Goal: Transaction & Acquisition: Purchase product/service

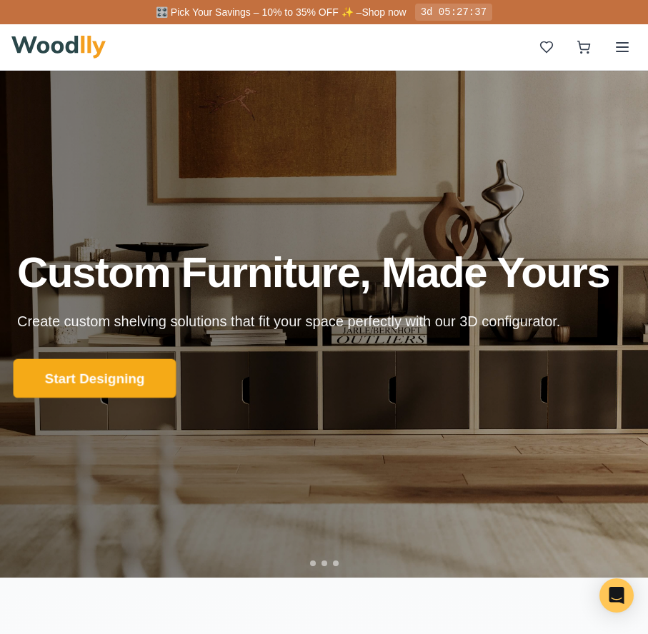
click at [150, 384] on button "Start Designing" at bounding box center [95, 378] width 163 height 39
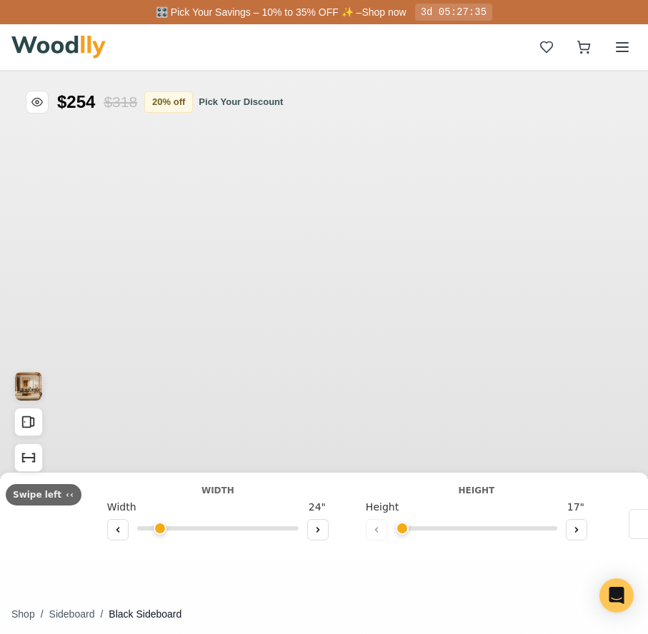
type input "56"
type input "2"
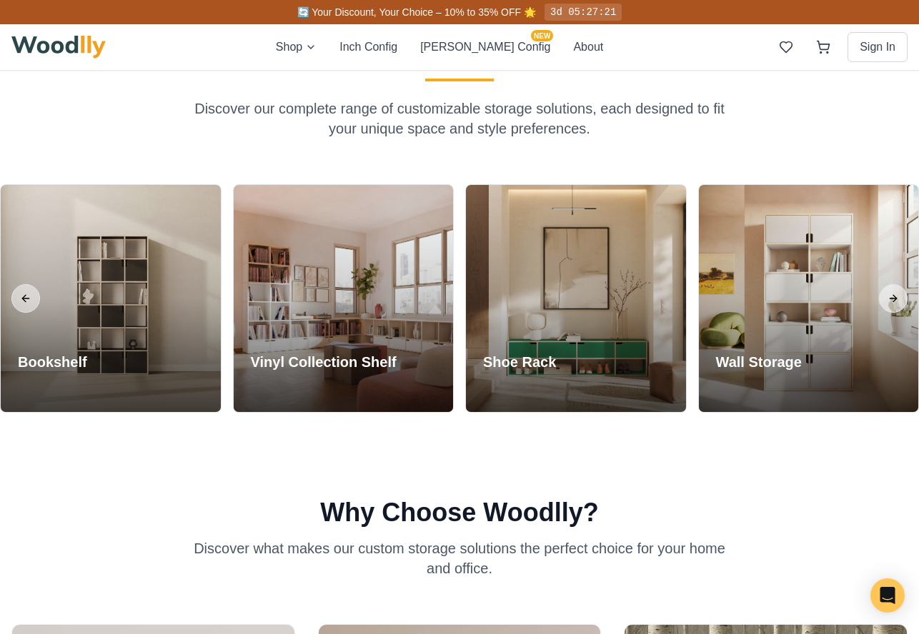
scroll to position [1192, 0]
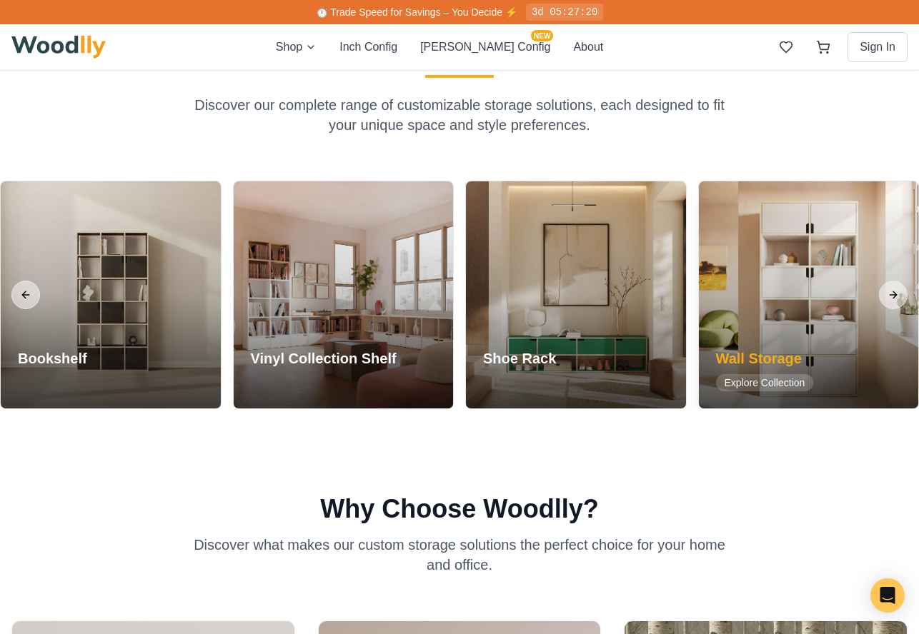
click at [647, 243] on div at bounding box center [809, 294] width 220 height 227
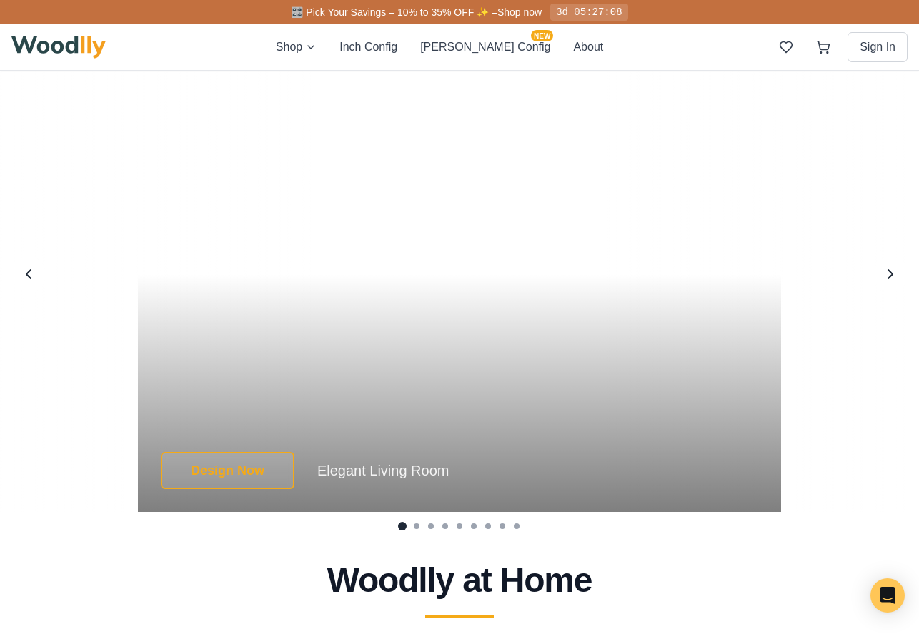
scroll to position [2652, 0]
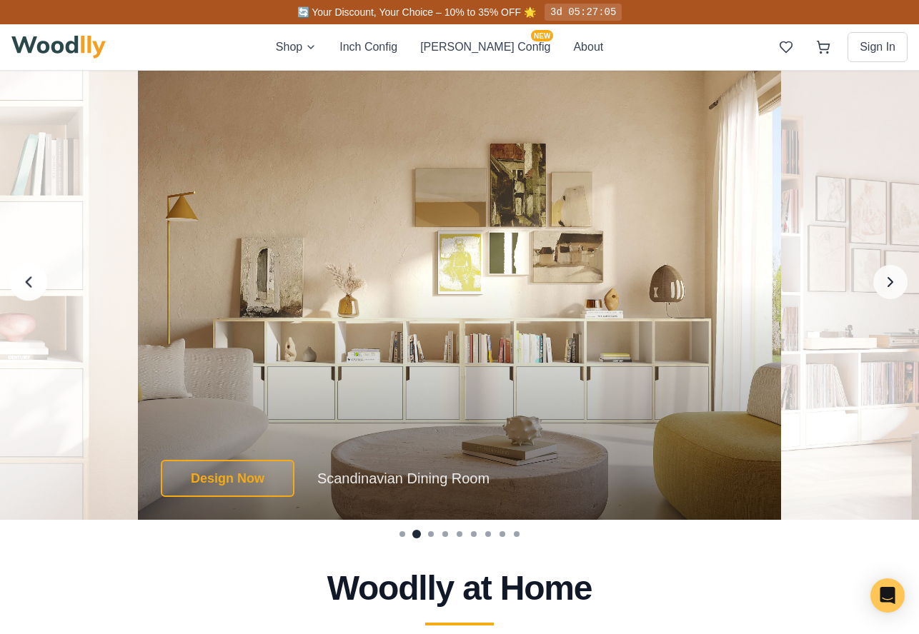
click at [29, 271] on button "Previous image" at bounding box center [29, 282] width 38 height 38
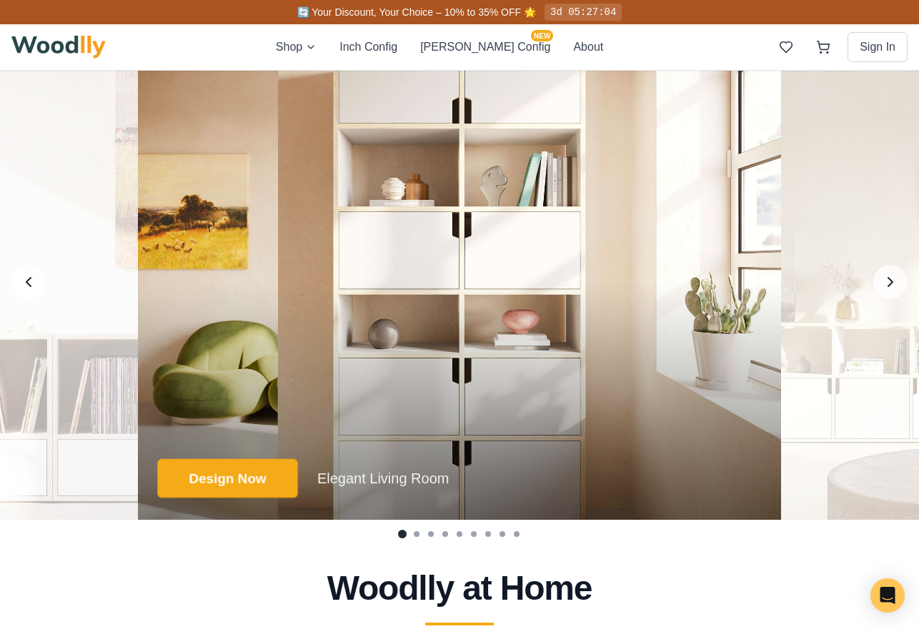
click at [269, 483] on button "Design Now" at bounding box center [227, 478] width 140 height 39
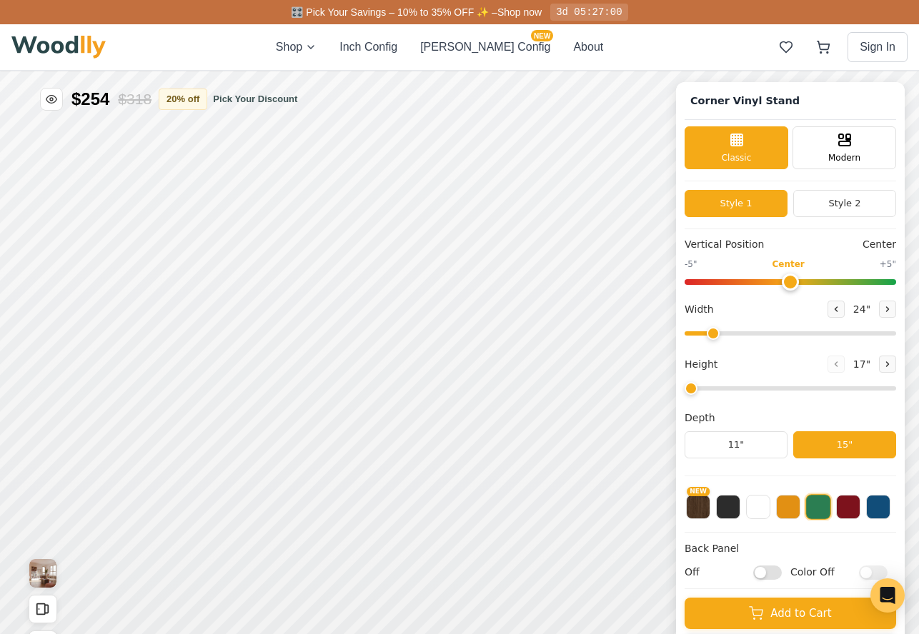
type input "72"
type input "2"
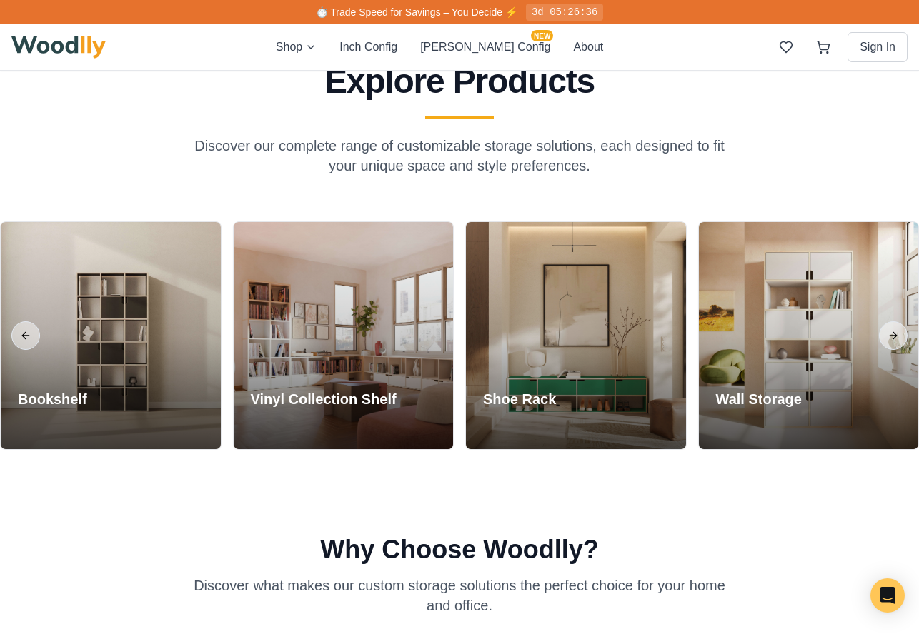
scroll to position [1240, 0]
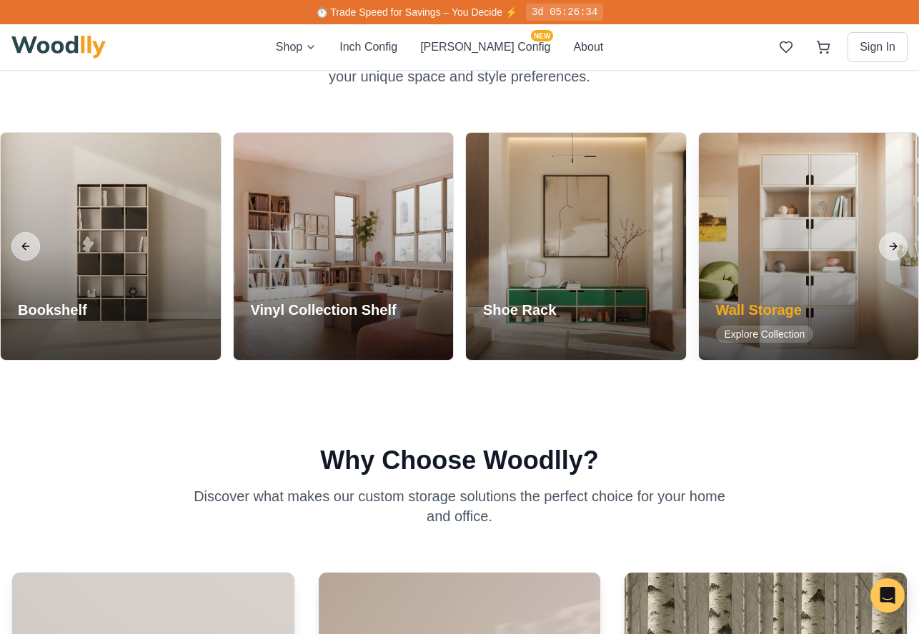
click at [647, 308] on h3 "Wall Storage" at bounding box center [765, 310] width 98 height 20
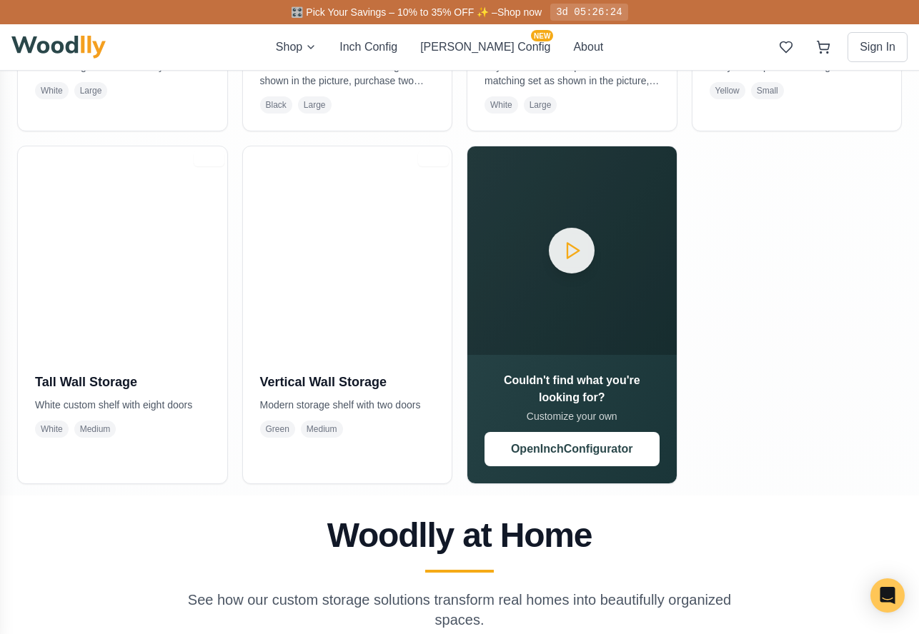
scroll to position [561, 0]
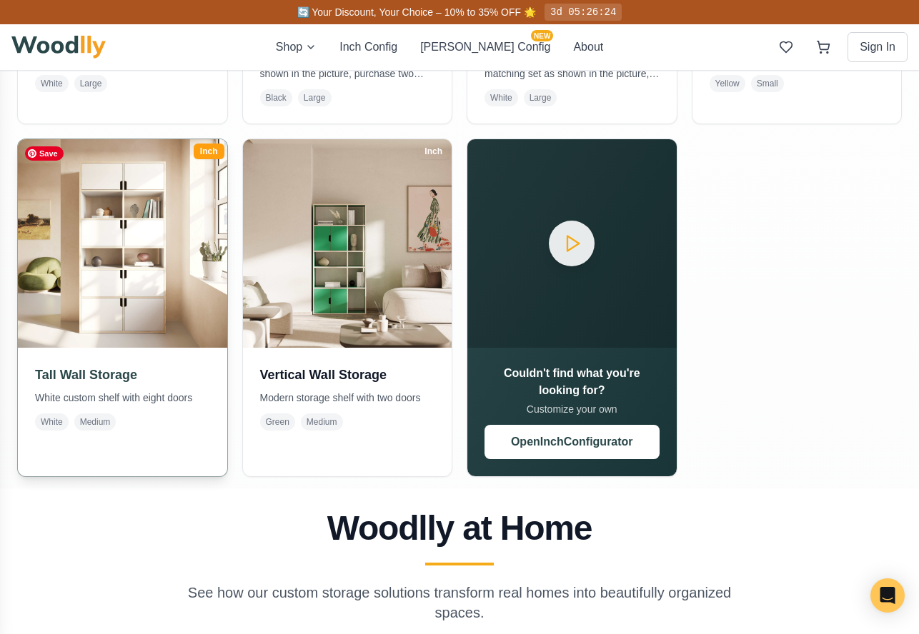
click at [116, 311] on img at bounding box center [122, 243] width 219 height 219
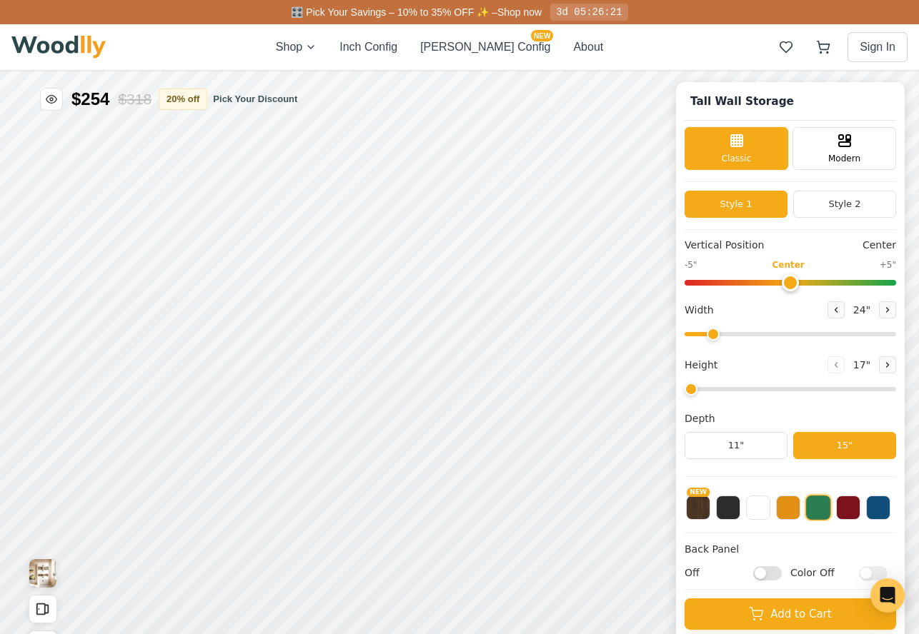
type input "36"
type input "6"
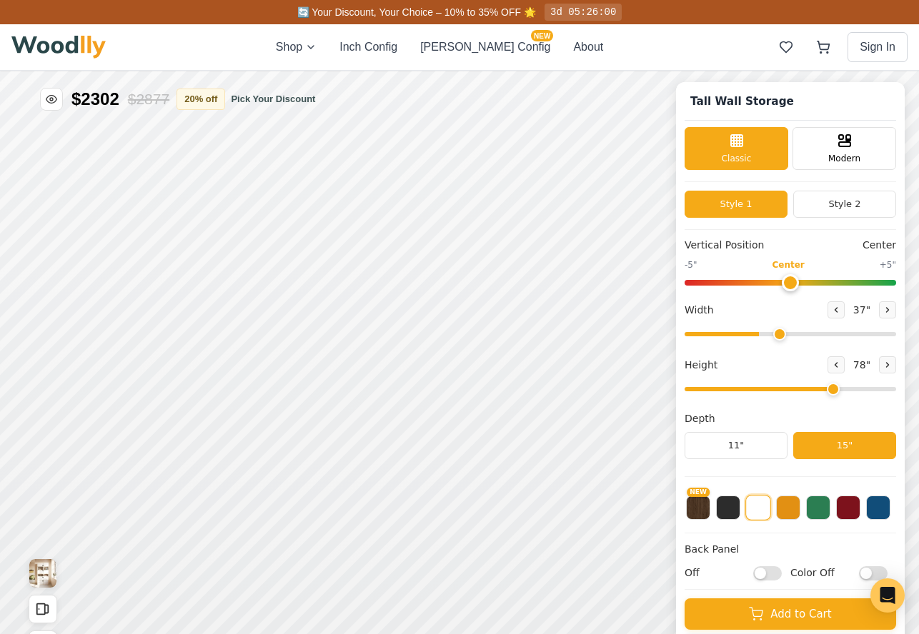
drag, startPoint x: 757, startPoint y: 336, endPoint x: 781, endPoint y: 335, distance: 24.3
click at [647, 335] on input "range" at bounding box center [789, 334] width 211 height 4
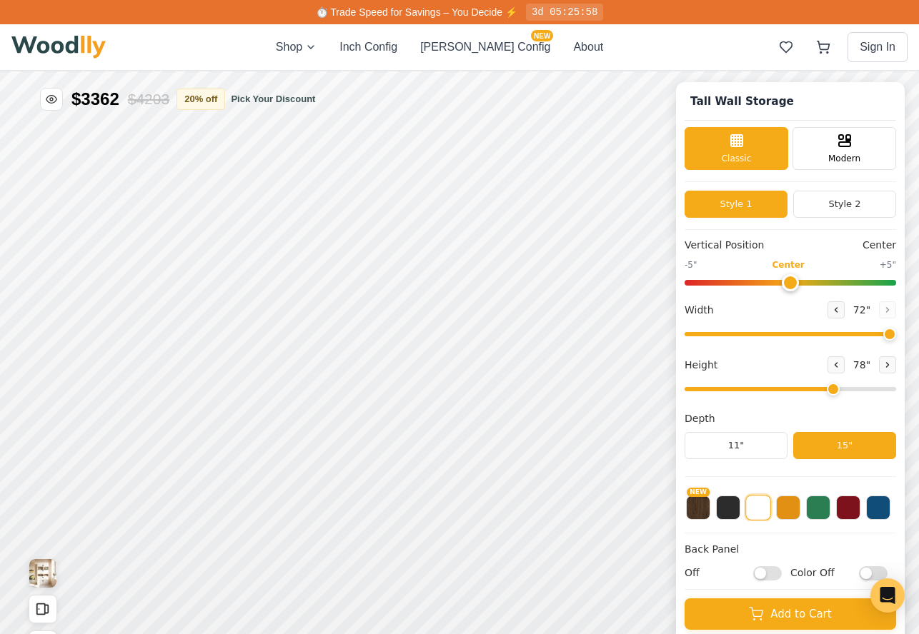
drag, startPoint x: 779, startPoint y: 335, endPoint x: 890, endPoint y: 340, distance: 110.9
type input "72"
click at [647, 336] on input "range" at bounding box center [789, 334] width 211 height 4
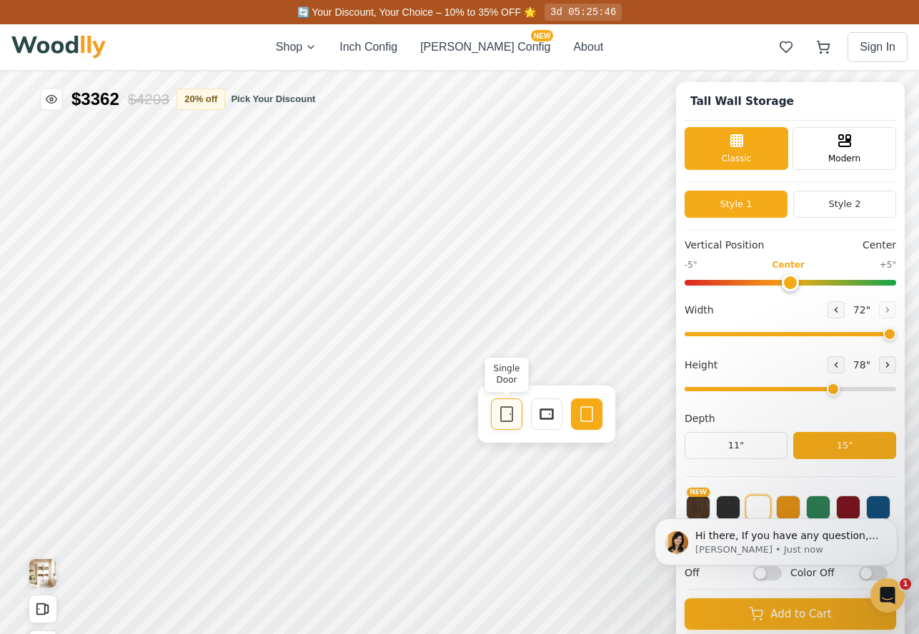
click at [507, 415] on icon at bounding box center [506, 414] width 17 height 17
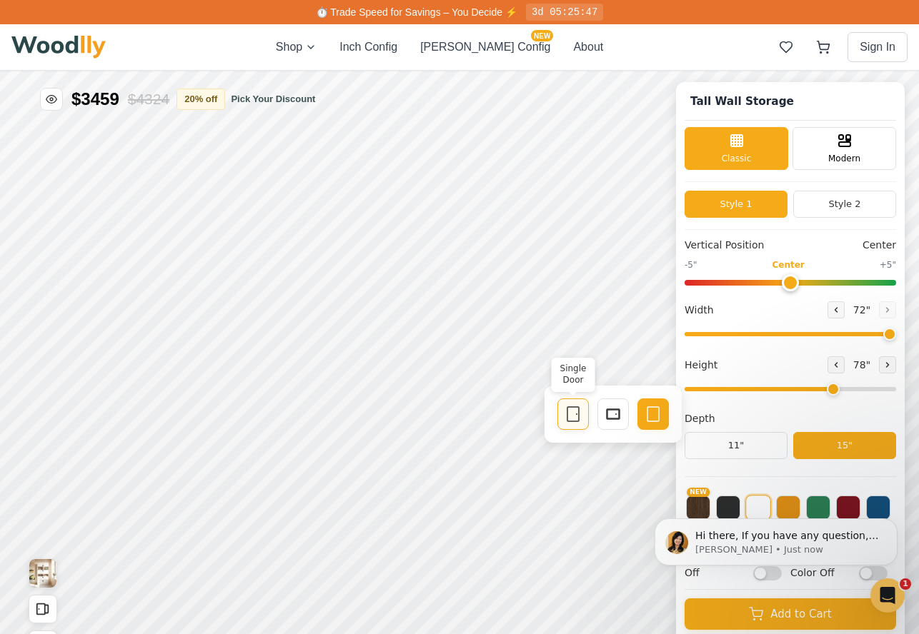
click at [577, 422] on rect at bounding box center [572, 414] width 11 height 14
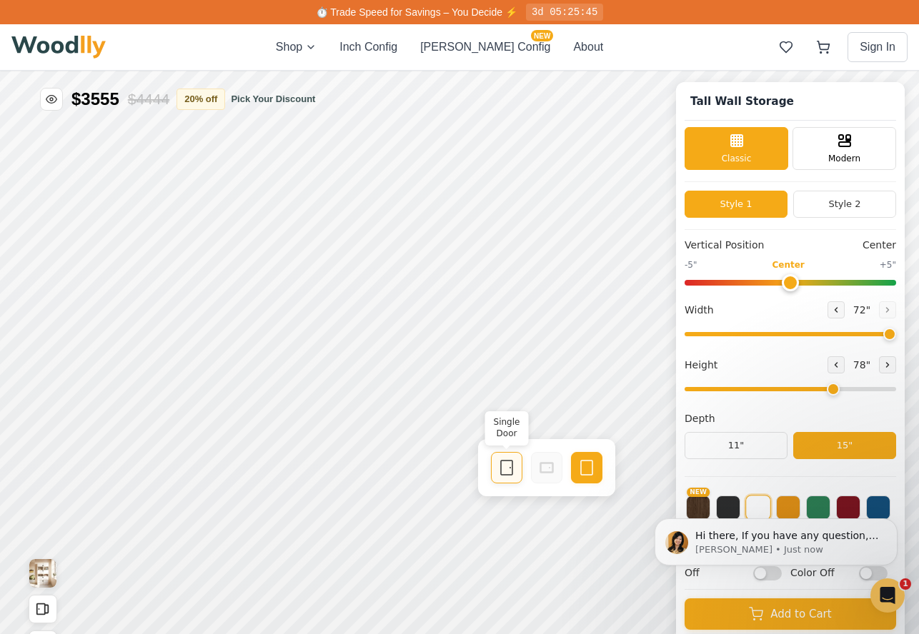
click at [516, 467] on div "Single Door" at bounding box center [506, 467] width 31 height 31
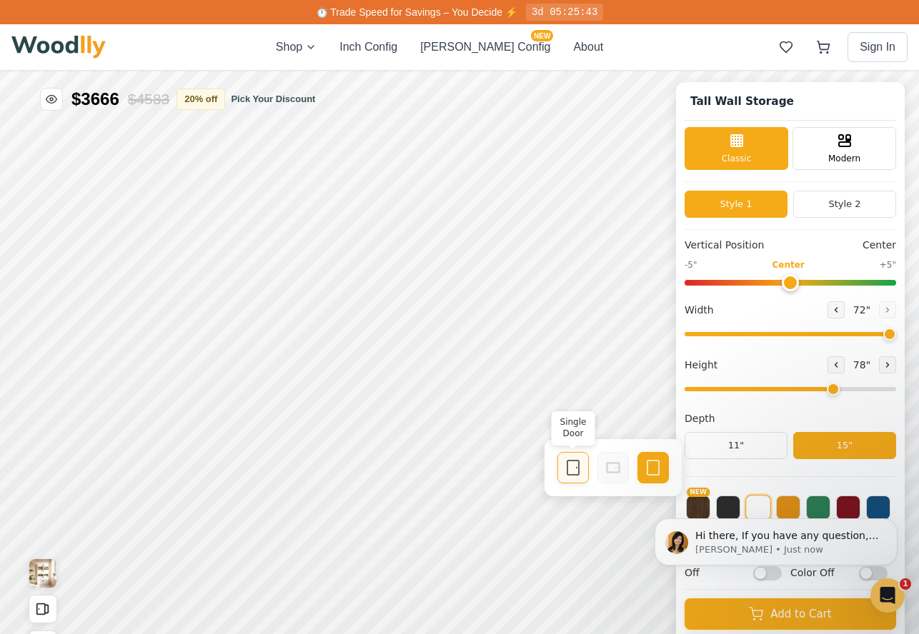
click at [566, 464] on icon at bounding box center [572, 467] width 17 height 17
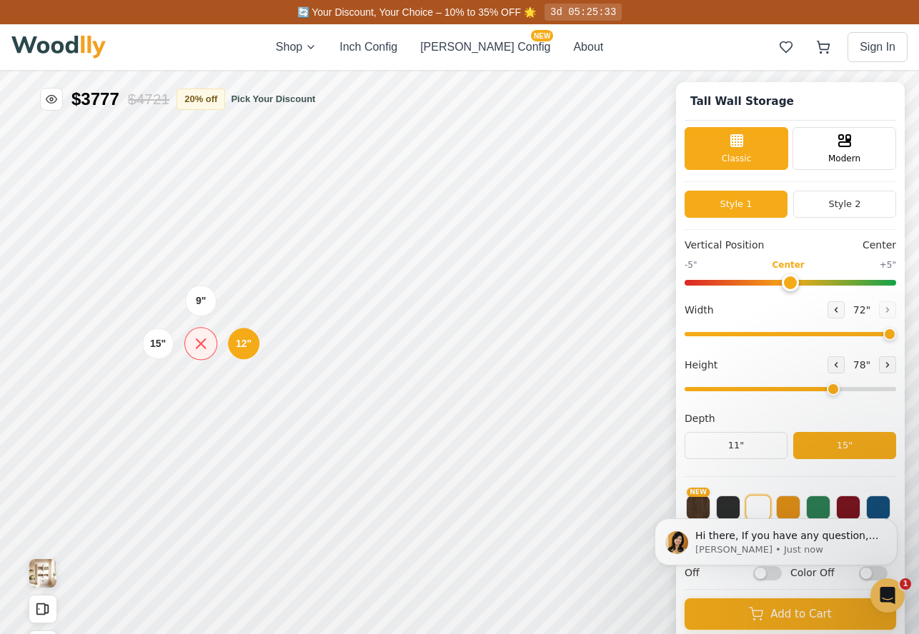
click at [201, 345] on icon at bounding box center [200, 343] width 9 height 9
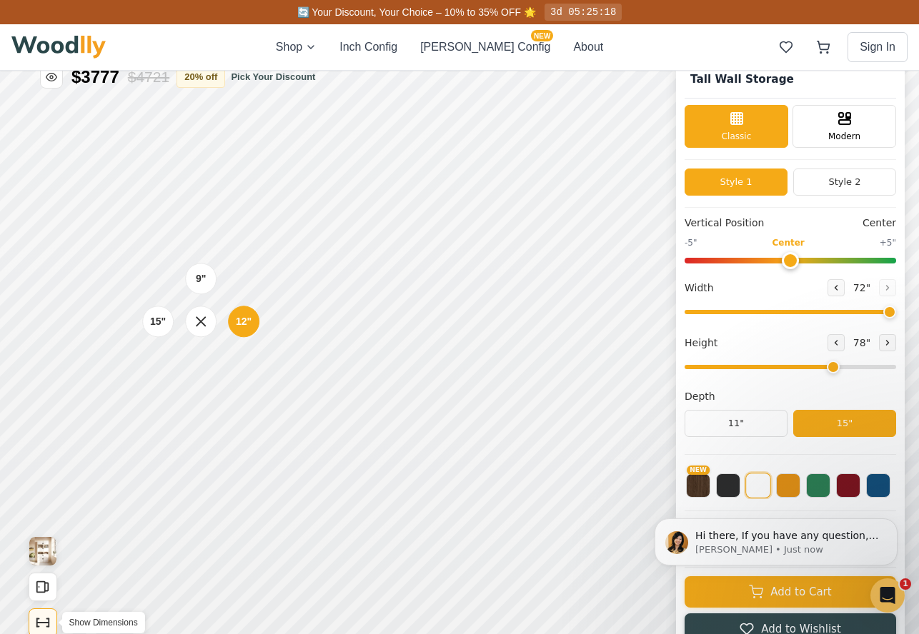
scroll to position [21, 0]
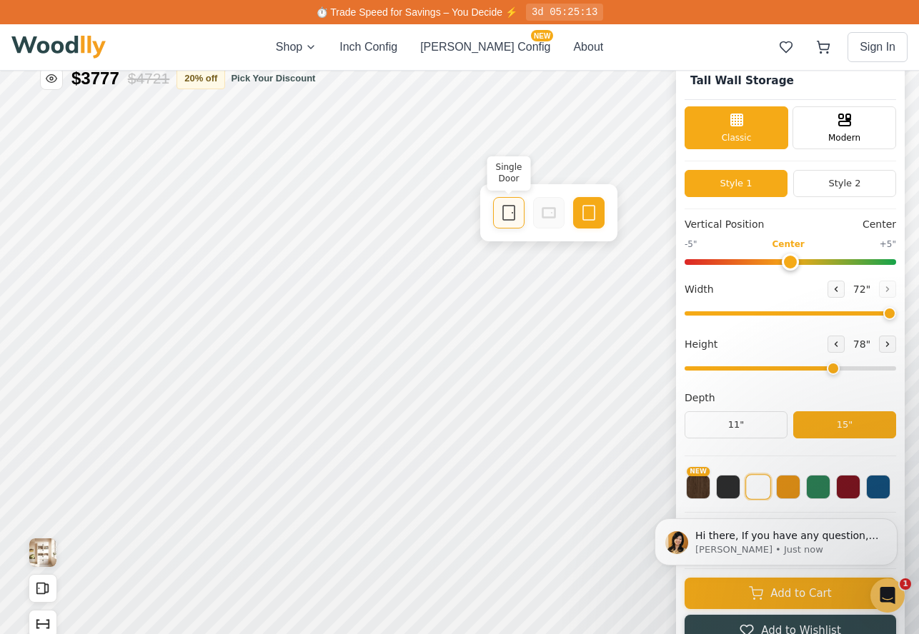
click at [512, 213] on icon at bounding box center [508, 212] width 17 height 17
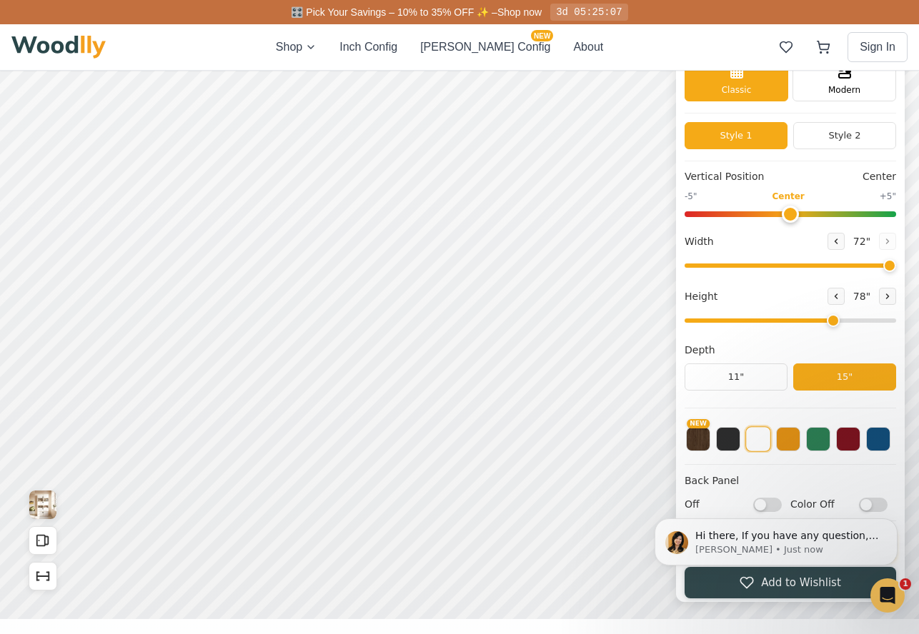
scroll to position [70, 0]
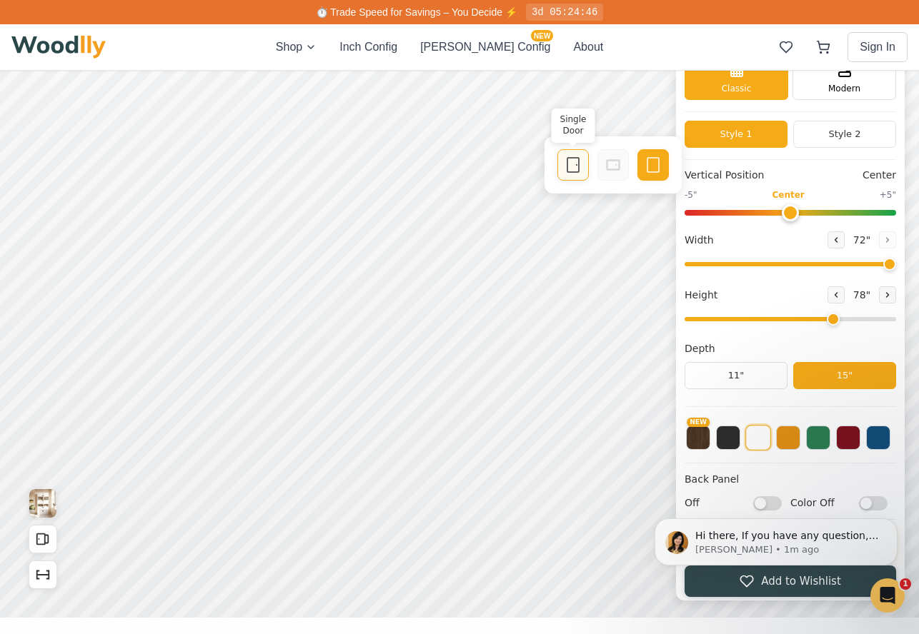
click at [574, 168] on icon at bounding box center [572, 164] width 17 height 17
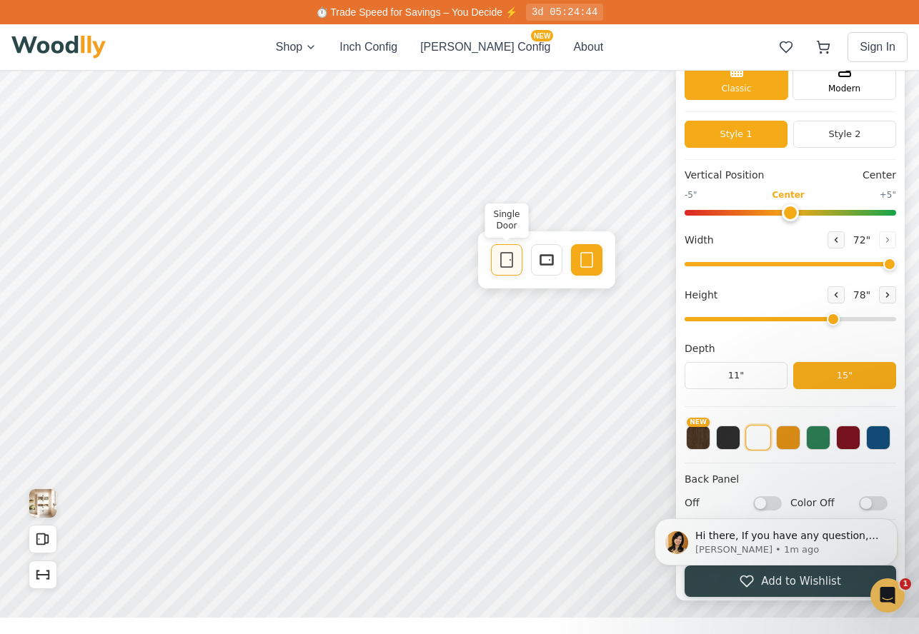
click at [507, 263] on icon at bounding box center [506, 259] width 17 height 17
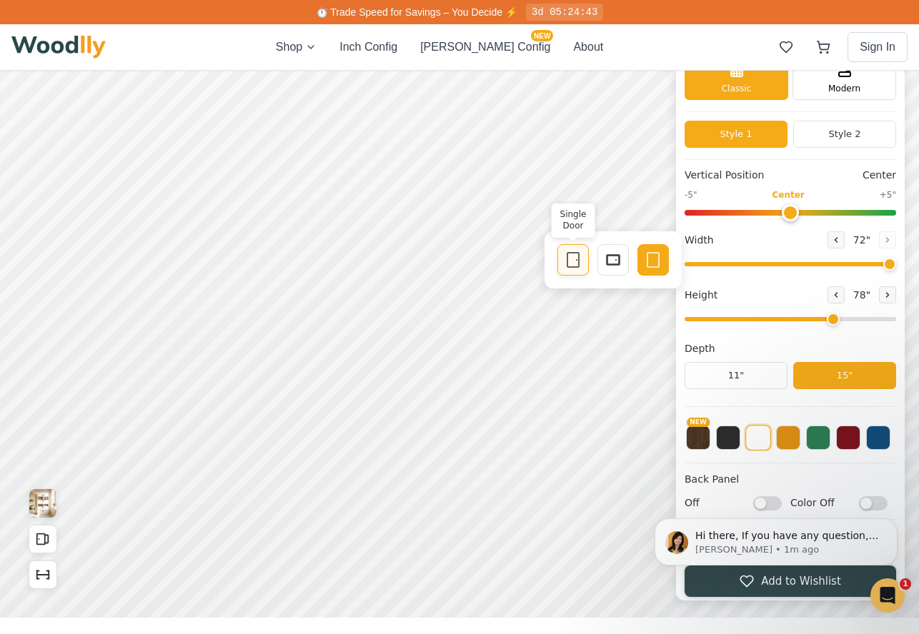
click at [577, 260] on icon at bounding box center [577, 260] width 0 height 0
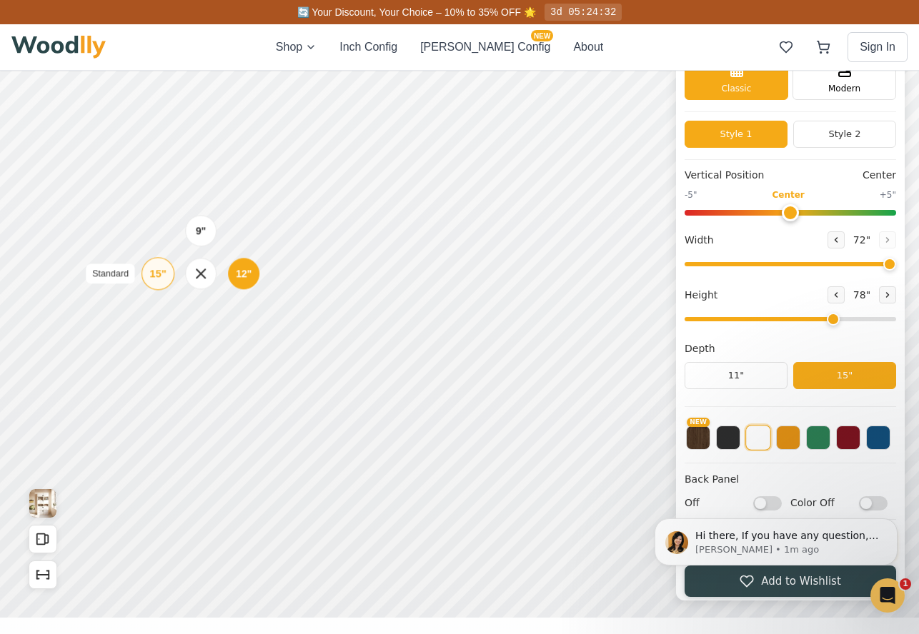
click at [156, 269] on div "15"" at bounding box center [157, 274] width 16 height 16
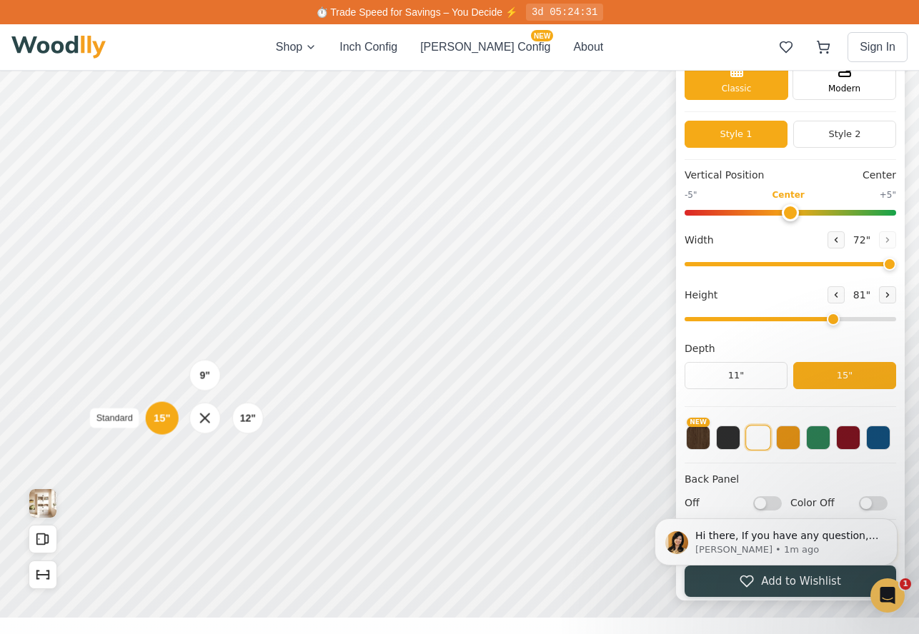
click at [161, 420] on div "15"" at bounding box center [162, 419] width 16 height 16
click at [198, 321] on div "9" Compact" at bounding box center [204, 321] width 33 height 33
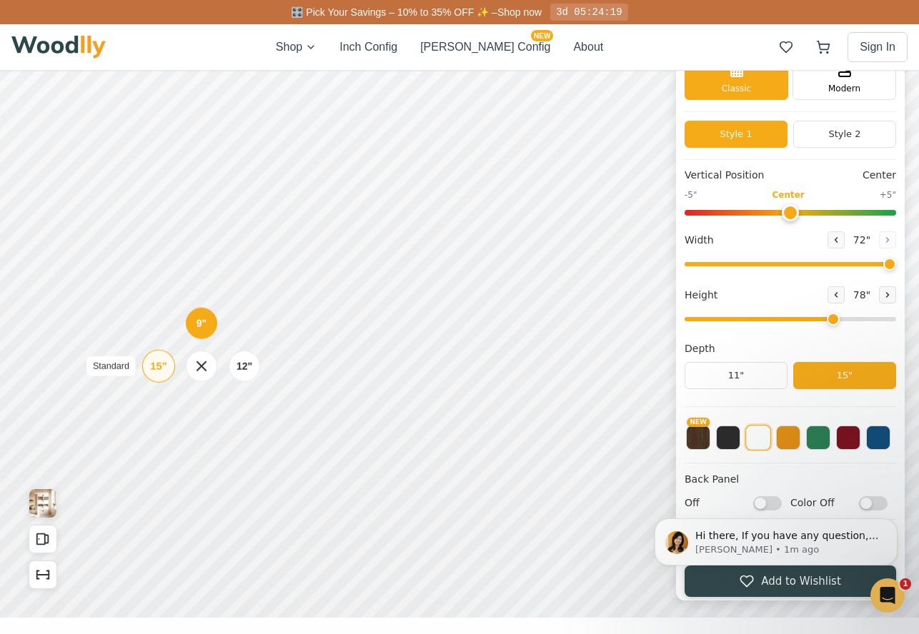
click at [164, 364] on div "15"" at bounding box center [158, 367] width 16 height 16
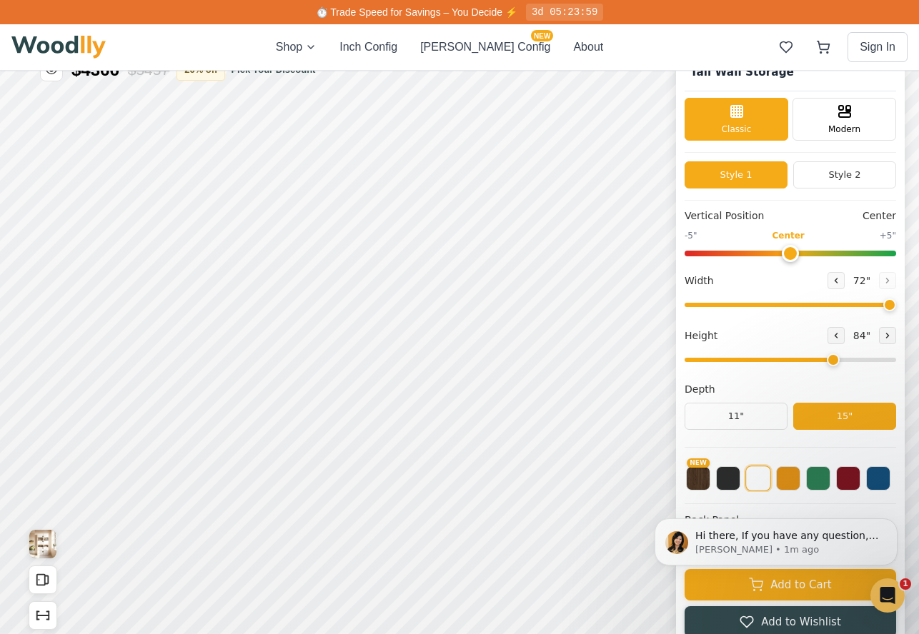
scroll to position [30, 0]
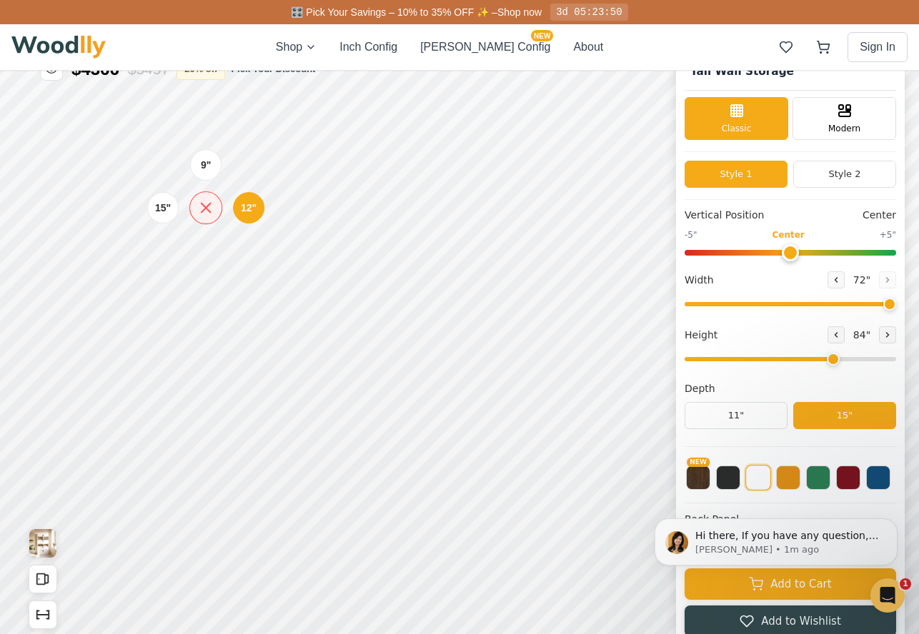
click at [201, 207] on icon at bounding box center [206, 208] width 18 height 18
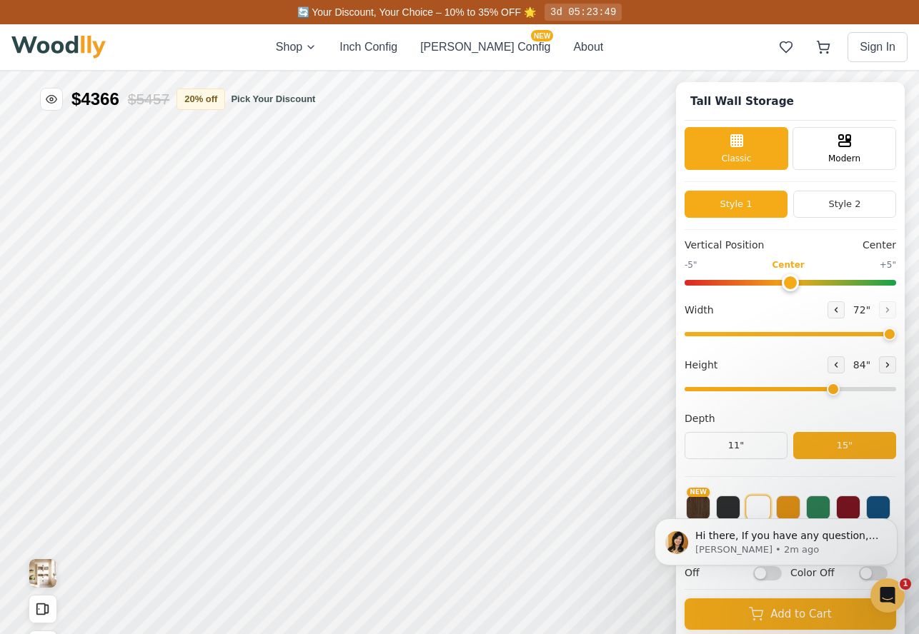
click at [58, 49] on img at bounding box center [58, 47] width 94 height 23
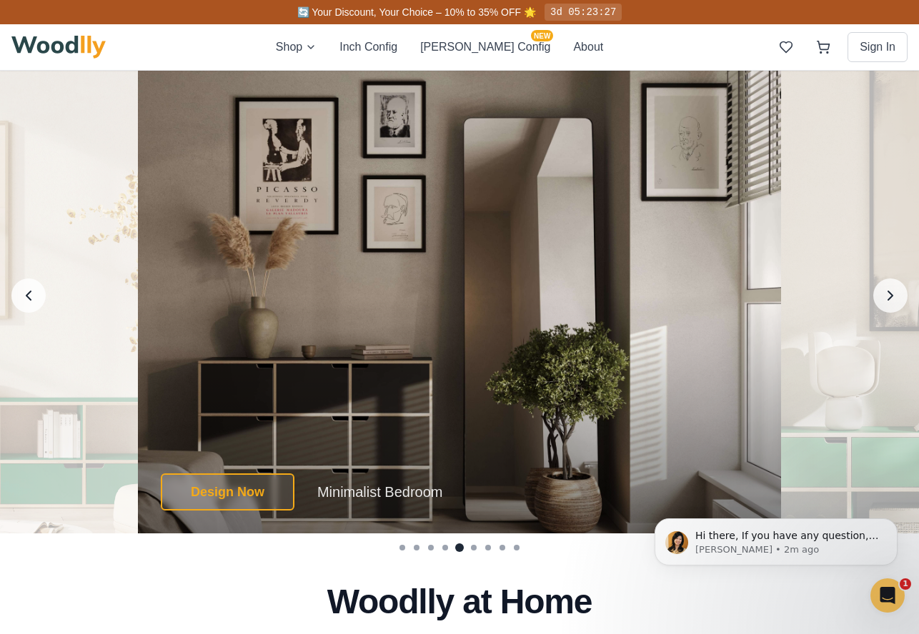
scroll to position [2638, 0]
click at [647, 295] on icon "Next image" at bounding box center [890, 296] width 19 height 19
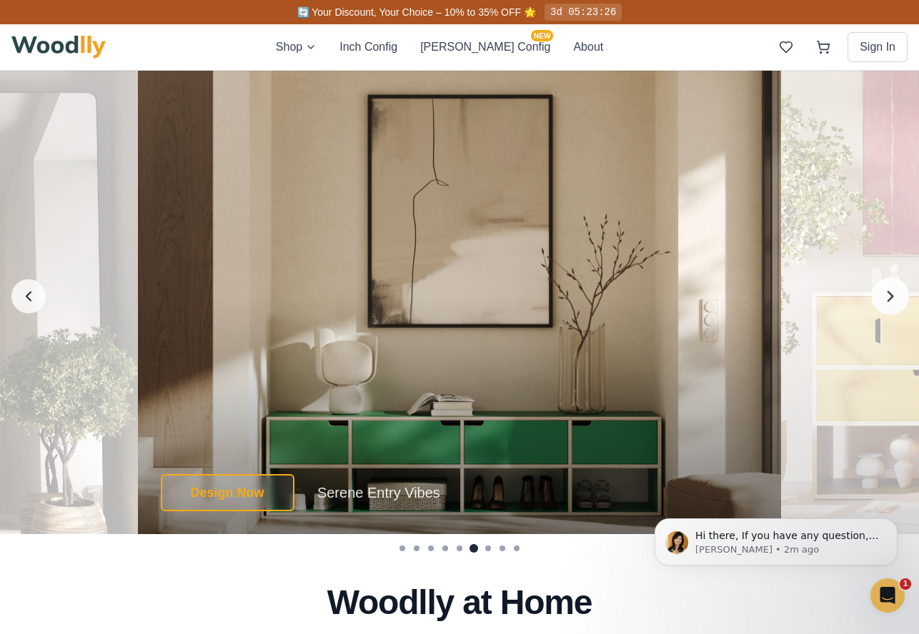
click at [647, 295] on icon "Next image" at bounding box center [890, 296] width 19 height 19
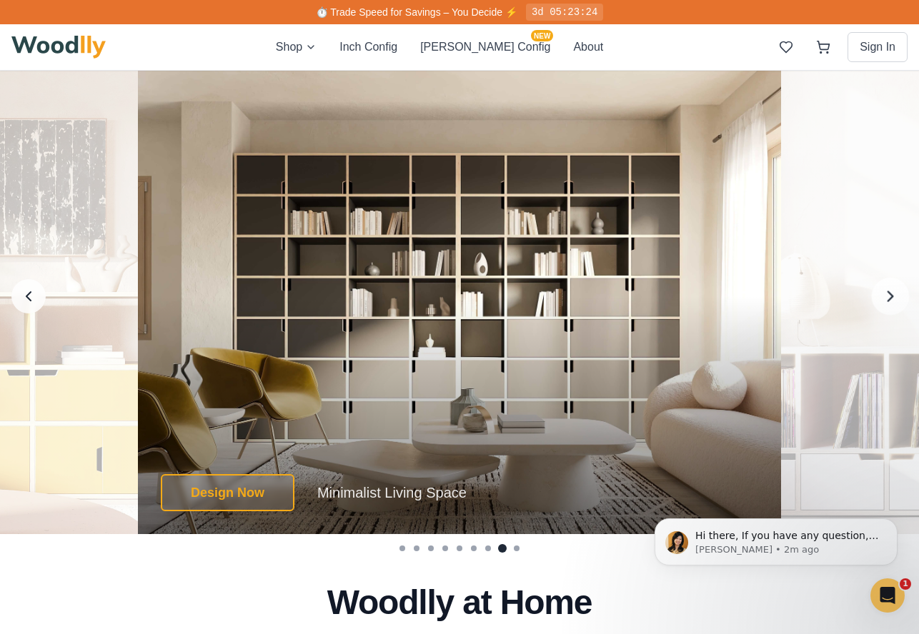
click at [647, 296] on icon "Next image" at bounding box center [890, 296] width 19 height 19
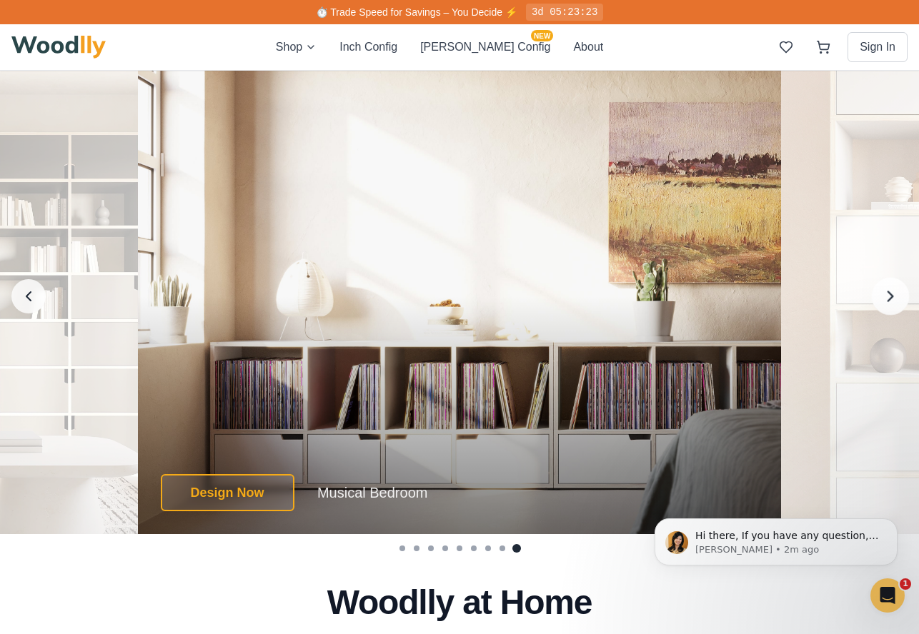
click at [647, 296] on icon "Next image" at bounding box center [890, 296] width 19 height 19
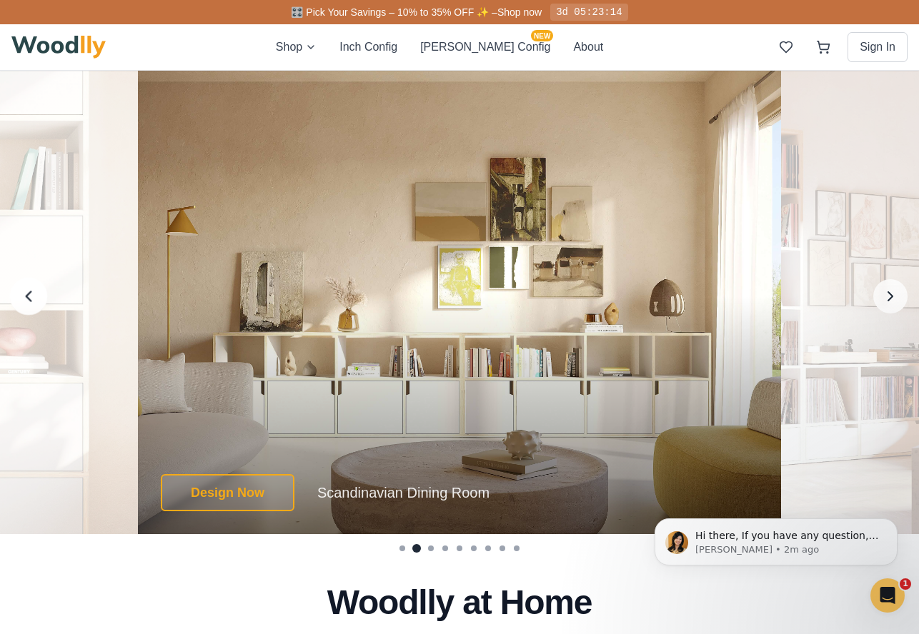
click at [25, 298] on icon "Previous image" at bounding box center [28, 296] width 19 height 19
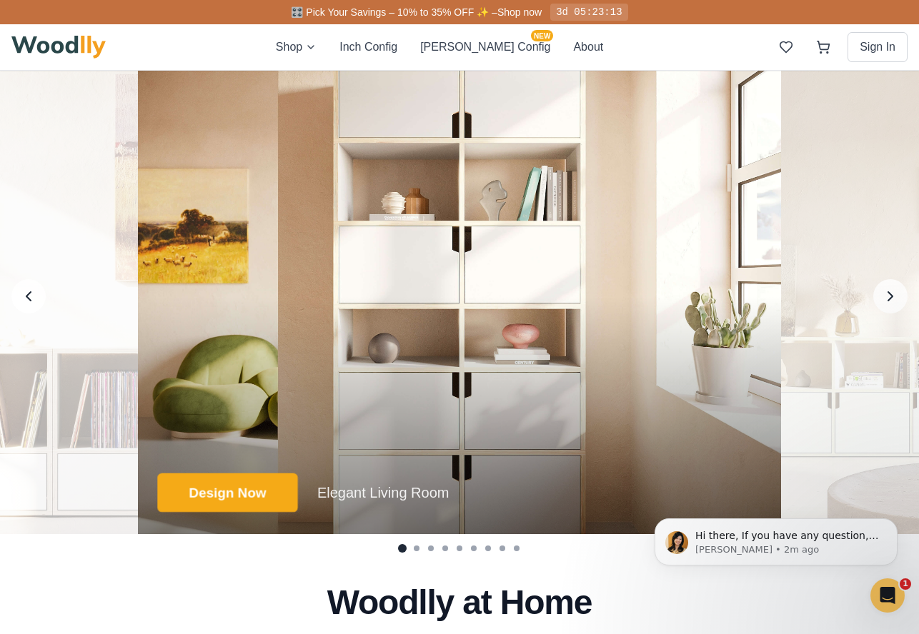
click at [214, 502] on button "Design Now" at bounding box center [227, 493] width 140 height 39
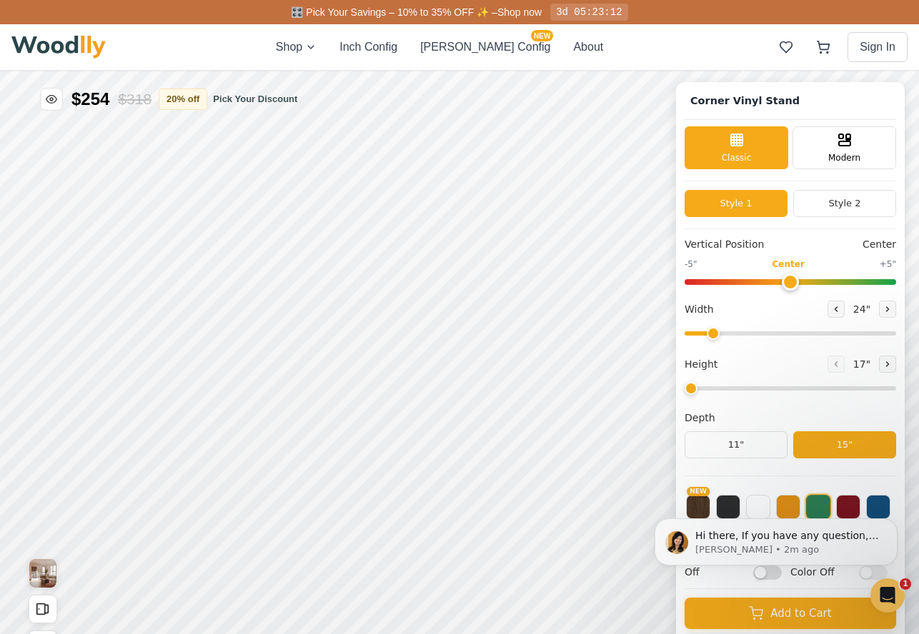
type input "72"
type input "2"
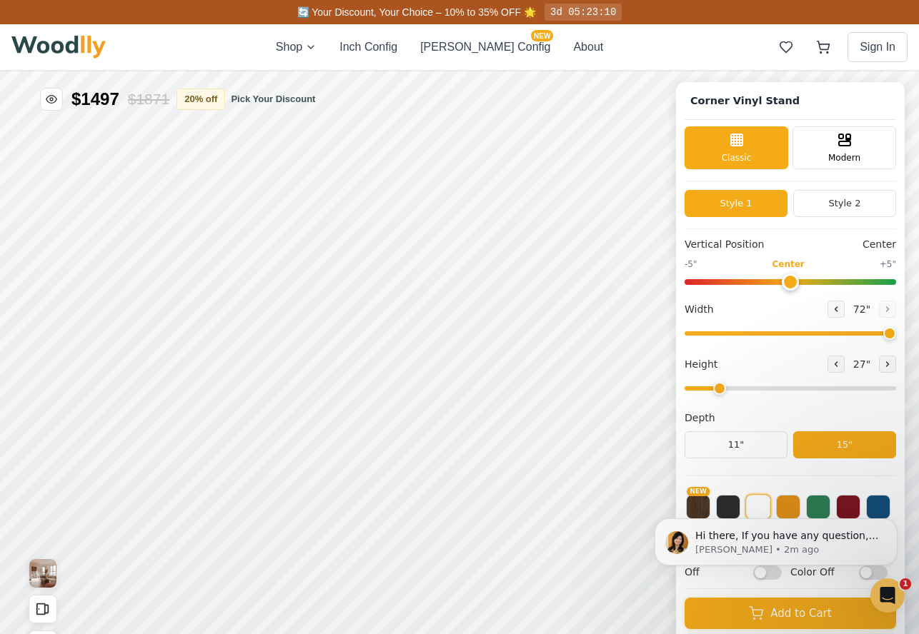
scroll to position [5, 0]
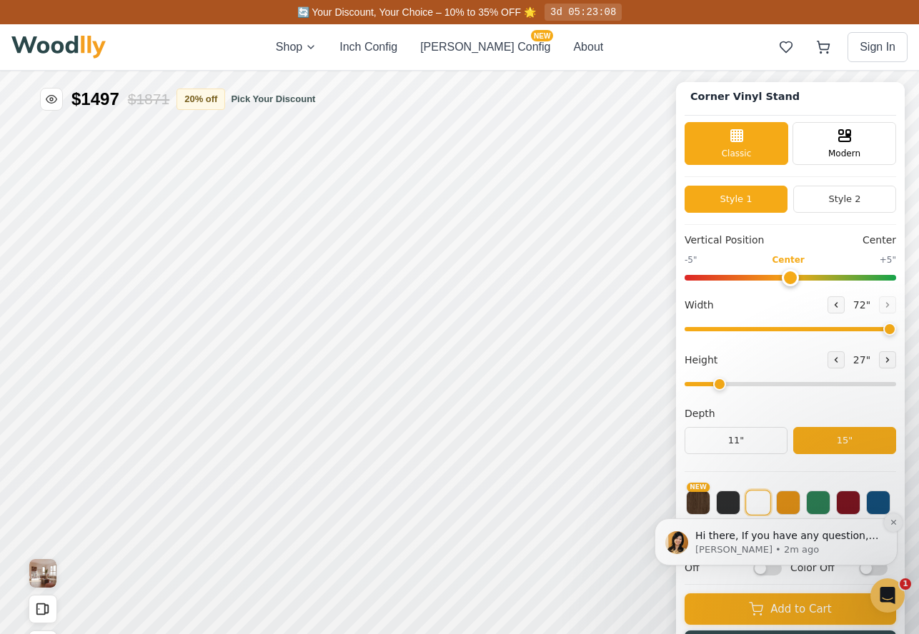
click at [647, 524] on icon "Dismiss notification" at bounding box center [892, 522] width 5 height 5
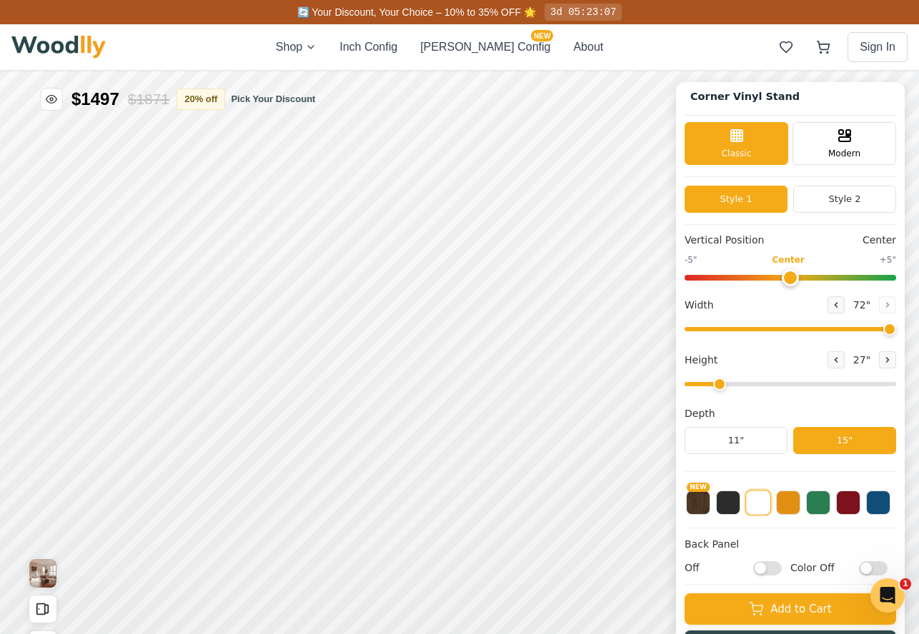
scroll to position [0, 0]
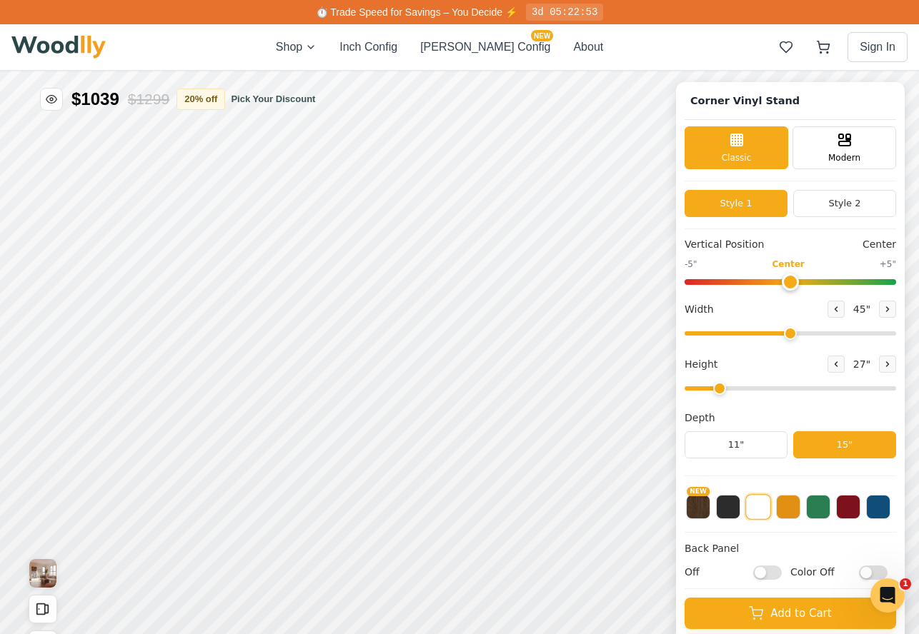
drag, startPoint x: 879, startPoint y: 334, endPoint x: 788, endPoint y: 339, distance: 91.6
type input "45"
click at [647, 336] on input "range" at bounding box center [789, 333] width 211 height 4
click at [166, 419] on div "15"" at bounding box center [162, 420] width 16 height 16
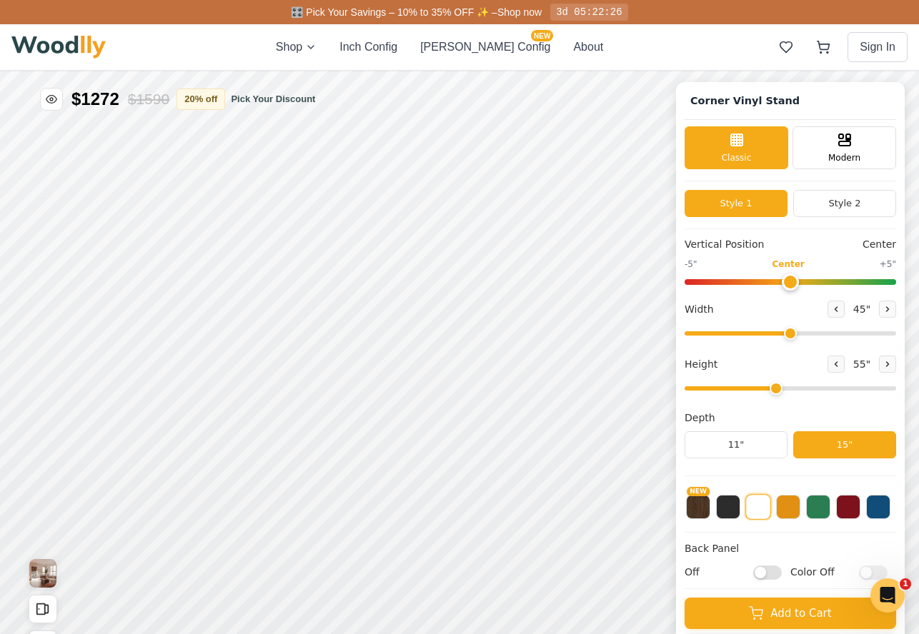
drag, startPoint x: 718, startPoint y: 388, endPoint x: 786, endPoint y: 383, distance: 68.1
click at [647, 387] on input "range" at bounding box center [789, 389] width 211 height 4
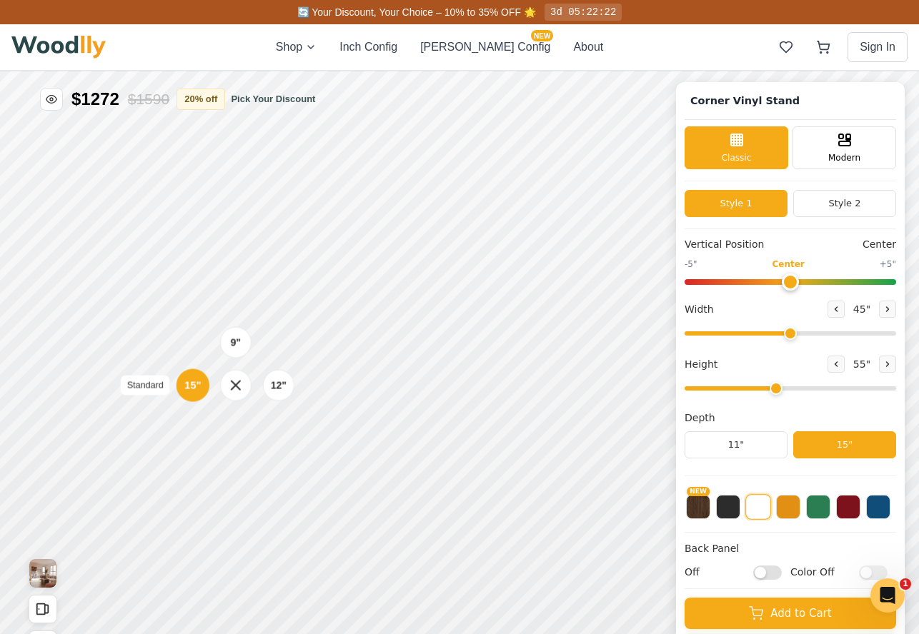
click at [189, 379] on div "15"" at bounding box center [192, 386] width 16 height 16
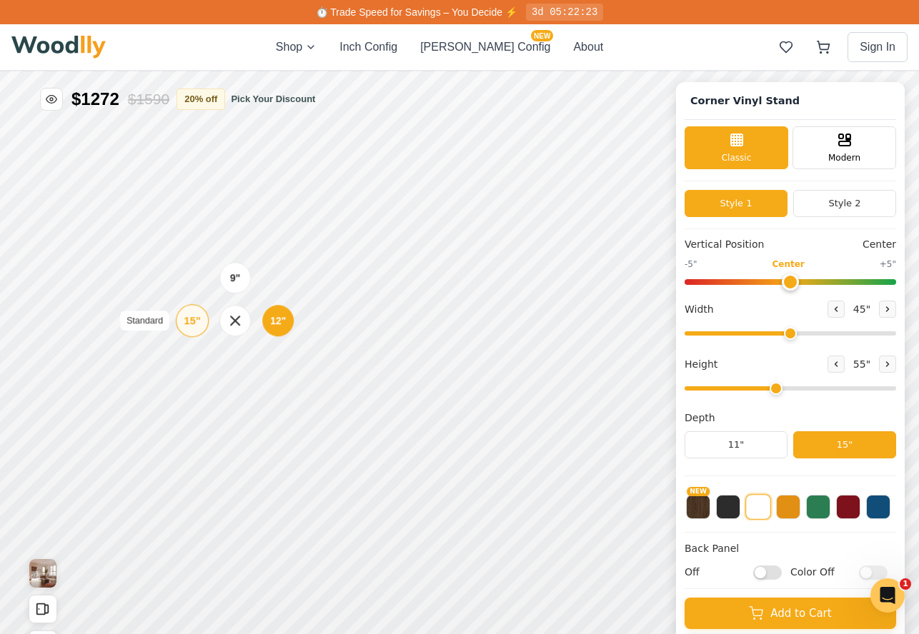
click at [191, 322] on div "15"" at bounding box center [192, 321] width 16 height 16
click at [194, 267] on div "15"" at bounding box center [194, 265] width 16 height 16
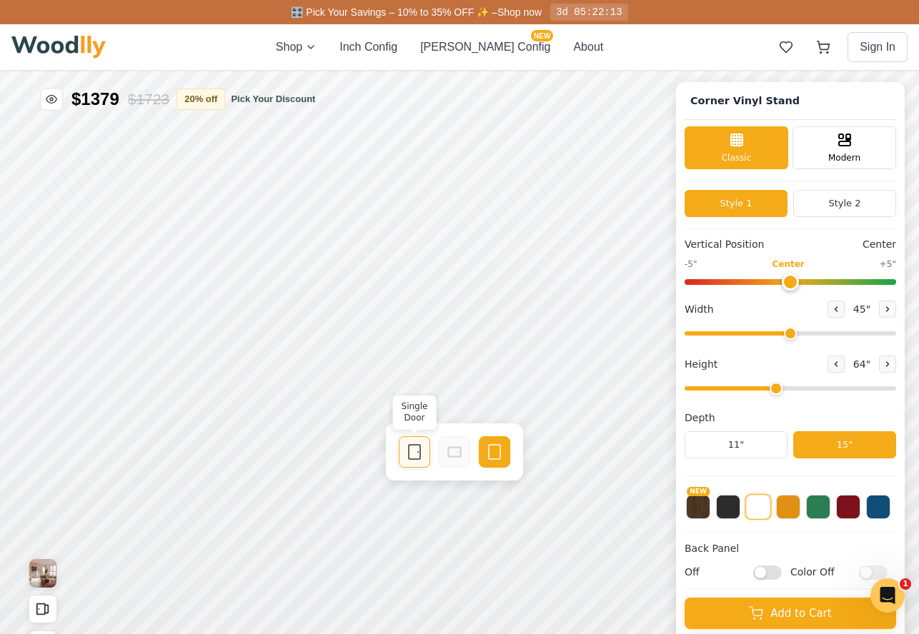
click at [416, 457] on icon at bounding box center [414, 452] width 17 height 17
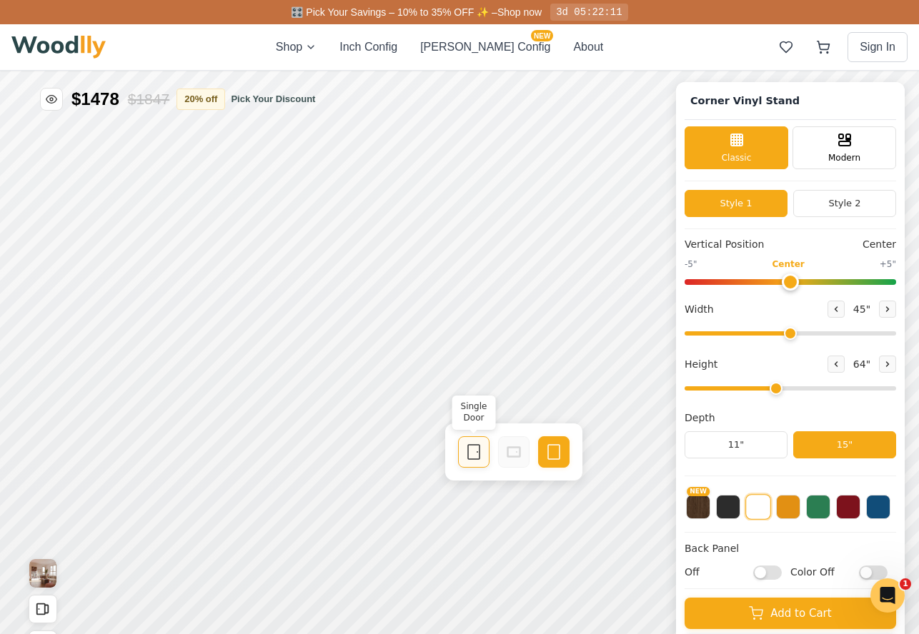
click at [469, 457] on icon at bounding box center [473, 452] width 17 height 17
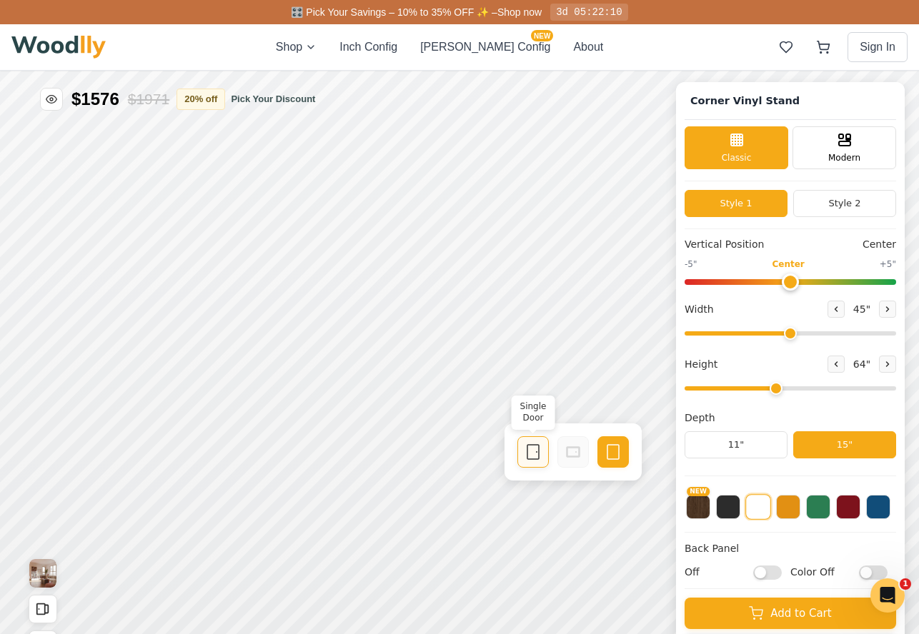
click at [525, 451] on icon at bounding box center [532, 452] width 17 height 17
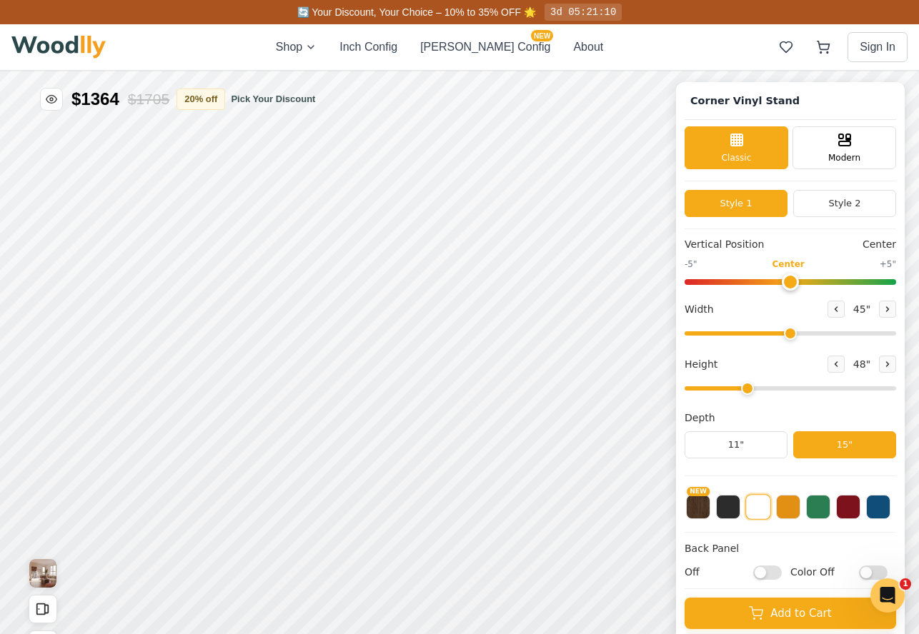
type input "4"
click at [647, 391] on input "range" at bounding box center [789, 389] width 211 height 4
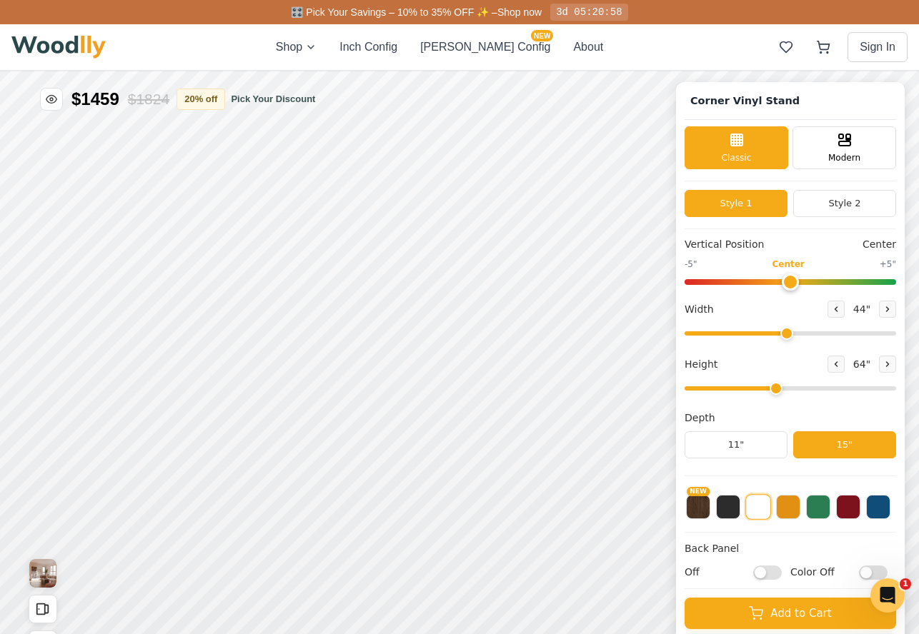
type input "44"
click at [647, 336] on input "range" at bounding box center [789, 333] width 211 height 4
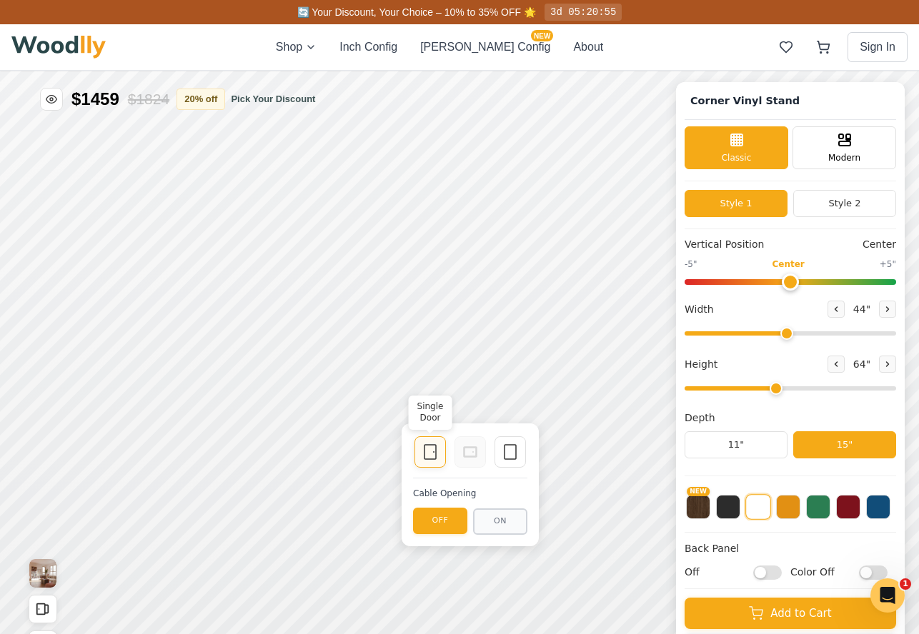
click at [432, 455] on icon at bounding box center [430, 452] width 17 height 17
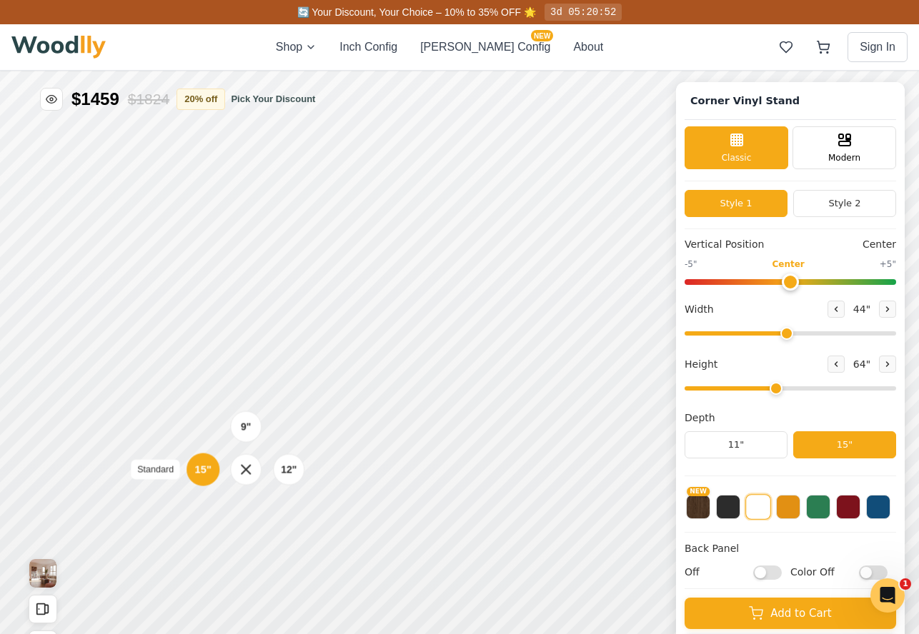
click at [205, 469] on div "15"" at bounding box center [203, 470] width 16 height 16
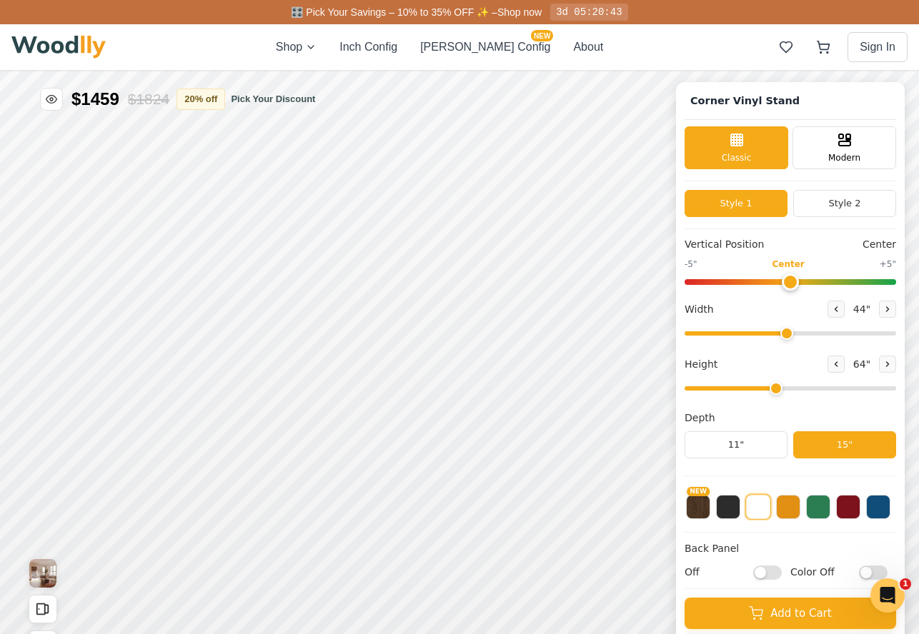
click at [647, 447] on button "15"" at bounding box center [844, 445] width 103 height 27
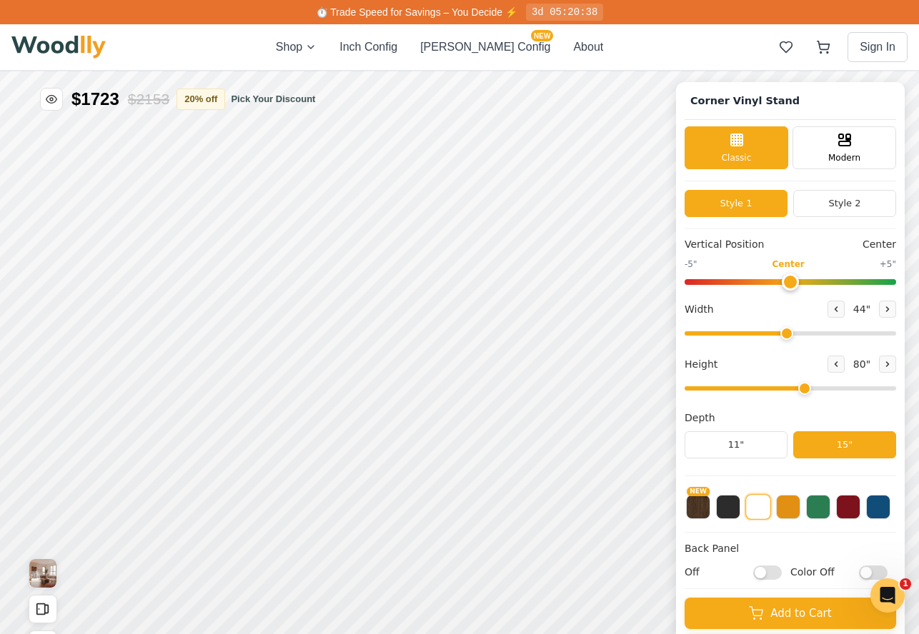
type input "4"
click at [647, 391] on input "range" at bounding box center [789, 389] width 211 height 4
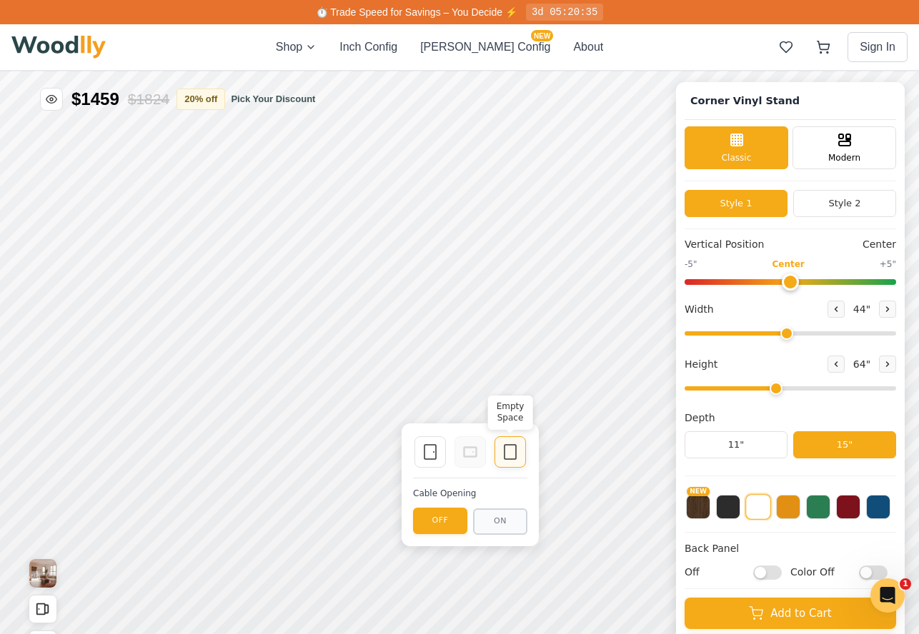
click at [501, 451] on div "Empty Space" at bounding box center [509, 452] width 31 height 31
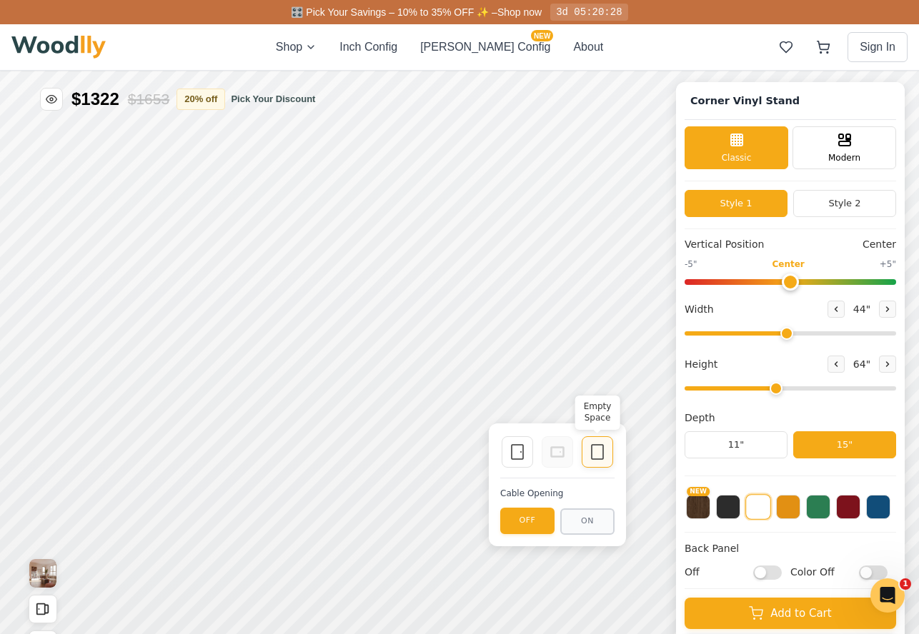
click at [597, 452] on icon at bounding box center [597, 452] width 17 height 17
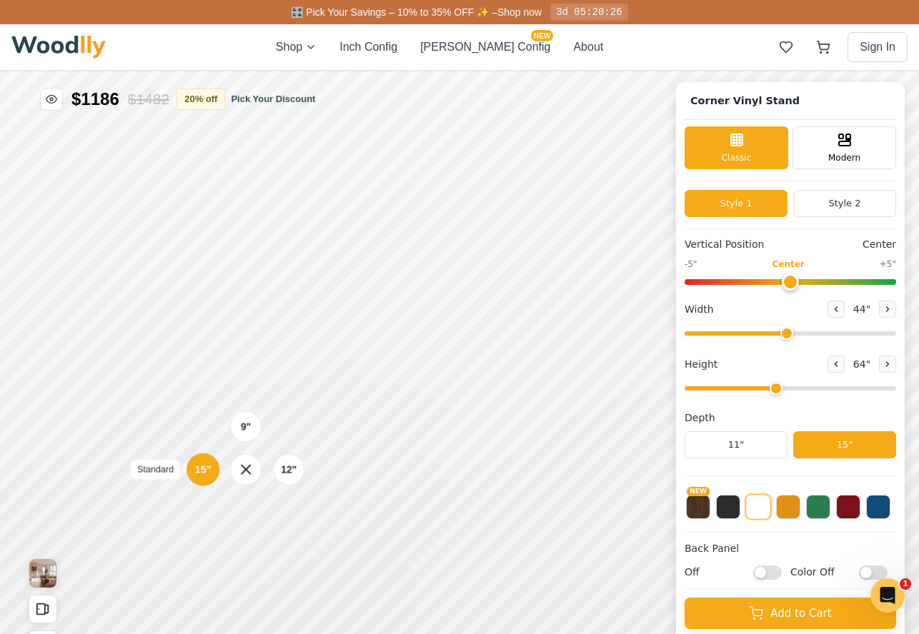
click at [202, 472] on div "15"" at bounding box center [203, 470] width 16 height 16
click at [205, 404] on div "15"" at bounding box center [202, 404] width 16 height 16
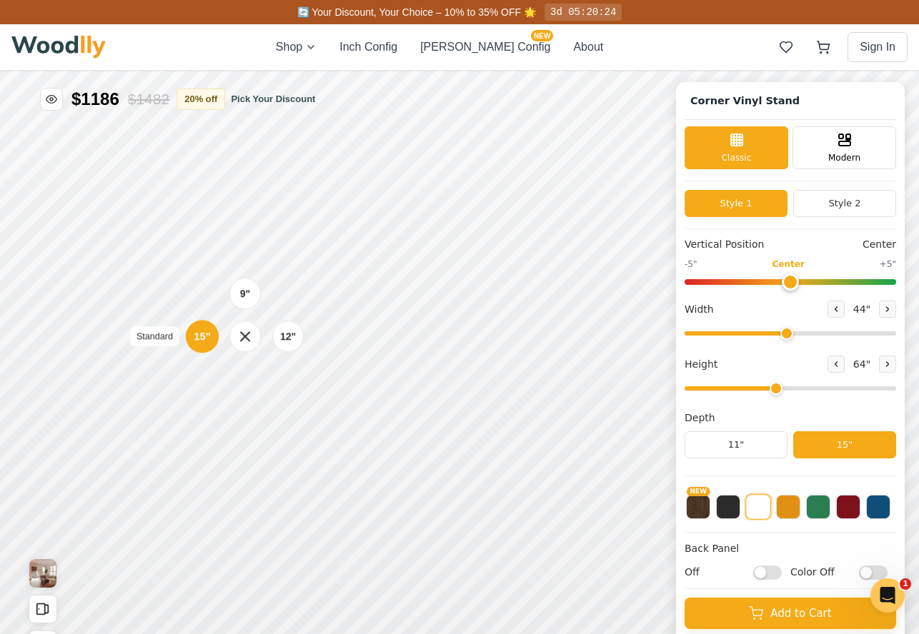
click at [202, 337] on div "15"" at bounding box center [202, 337] width 16 height 16
click at [200, 269] on div "15"" at bounding box center [202, 269] width 16 height 16
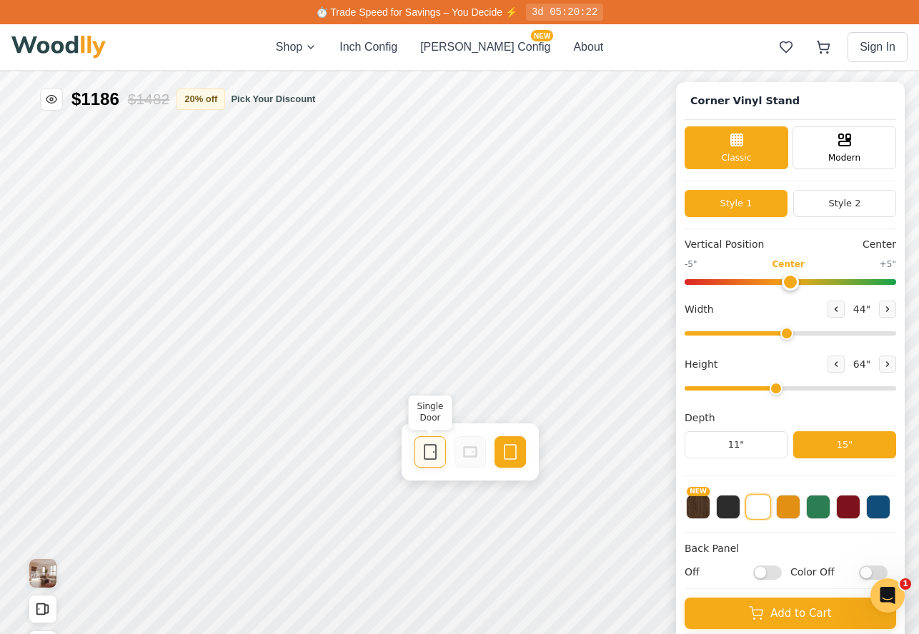
click at [424, 452] on icon at bounding box center [430, 452] width 17 height 17
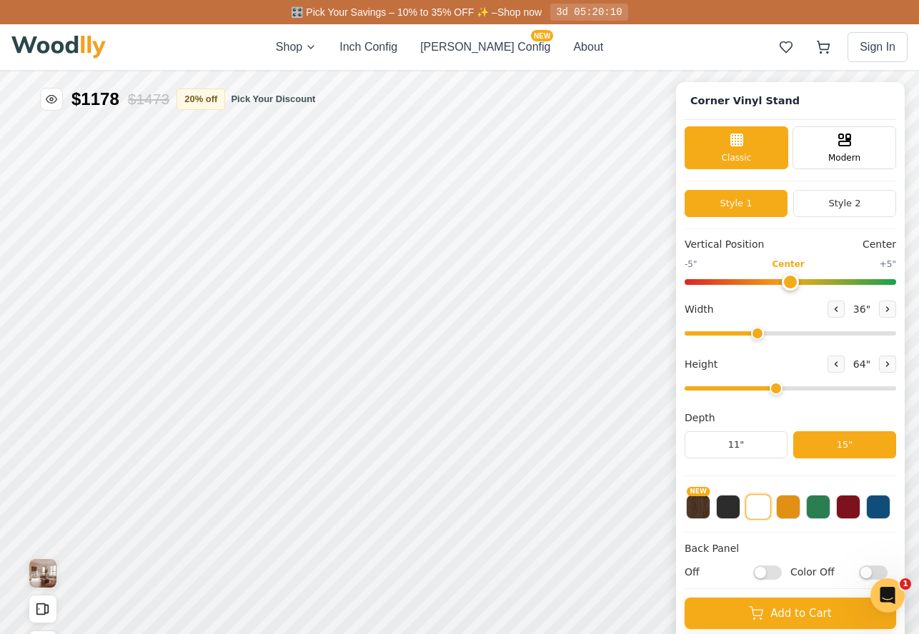
drag, startPoint x: 782, startPoint y: 332, endPoint x: 754, endPoint y: 338, distance: 29.1
type input "36"
click at [647, 336] on input "range" at bounding box center [789, 333] width 211 height 4
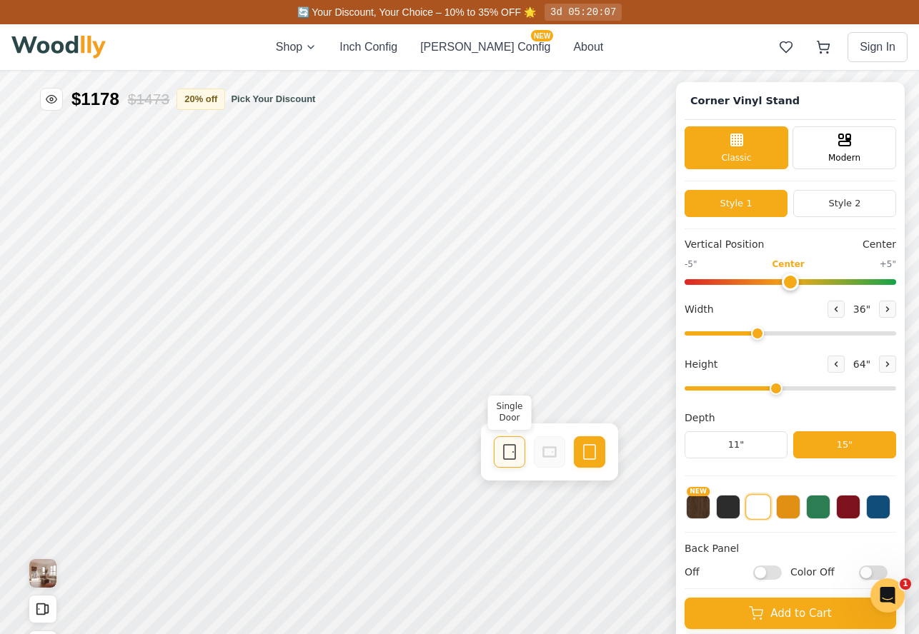
click at [507, 454] on icon at bounding box center [509, 452] width 17 height 17
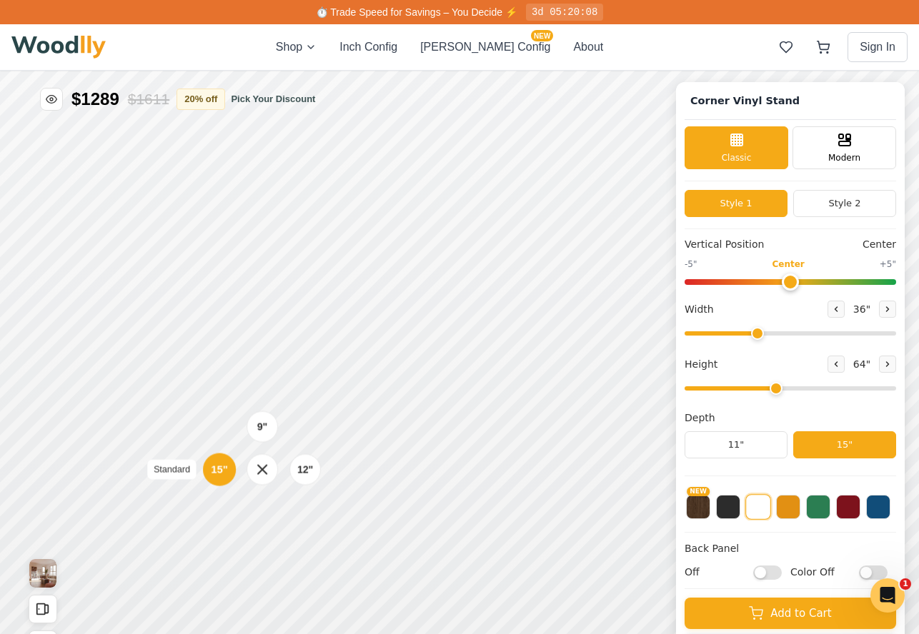
click at [215, 468] on div "15"" at bounding box center [219, 470] width 16 height 16
click at [259, 334] on div "9" 12" 15"" at bounding box center [262, 403] width 143 height 143
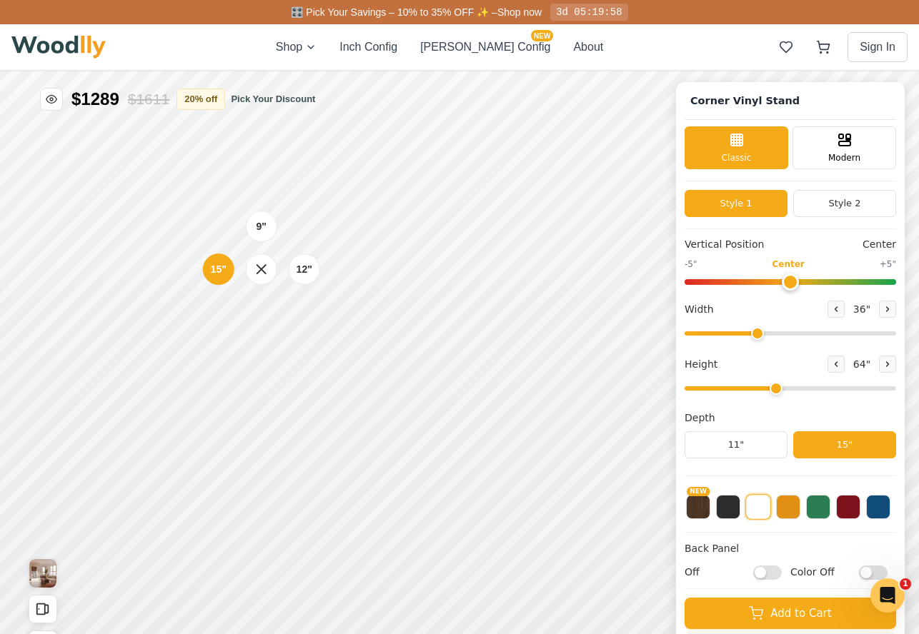
click at [261, 337] on div "9" 12" 15"" at bounding box center [261, 269] width 143 height 143
click at [261, 334] on div "9" 12" 15"" at bounding box center [261, 269] width 143 height 143
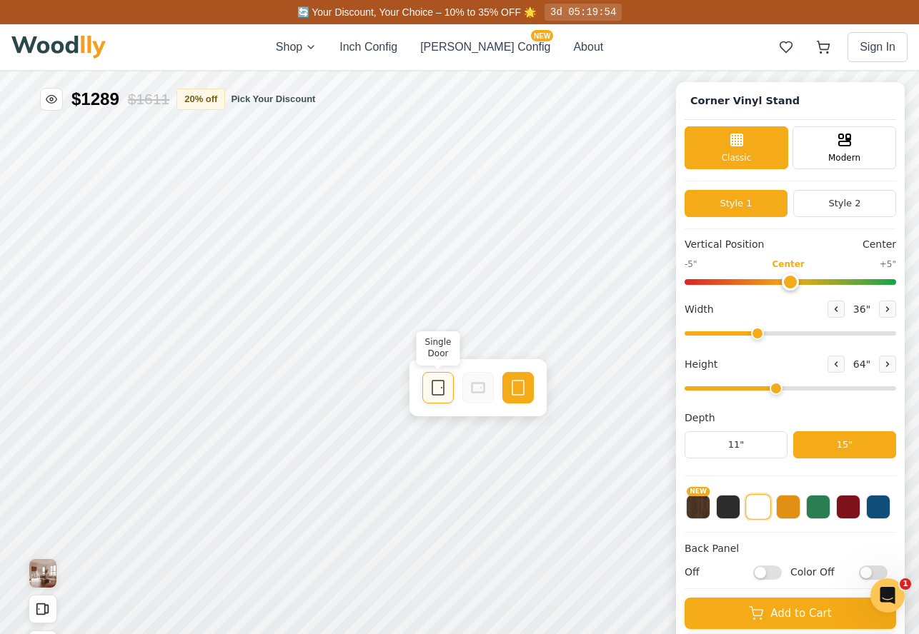
click at [438, 381] on rect at bounding box center [437, 388] width 11 height 14
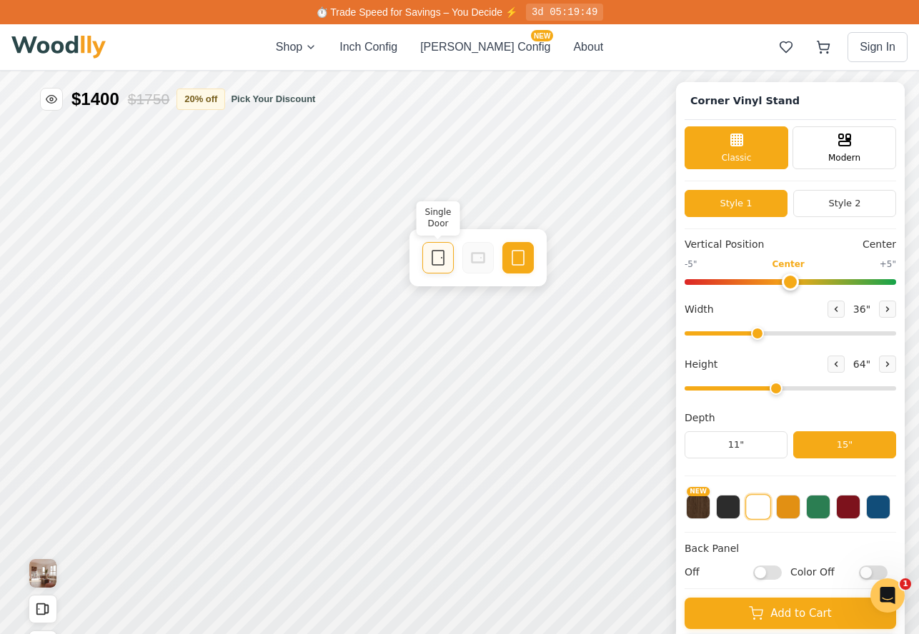
click at [440, 261] on icon at bounding box center [437, 257] width 17 height 17
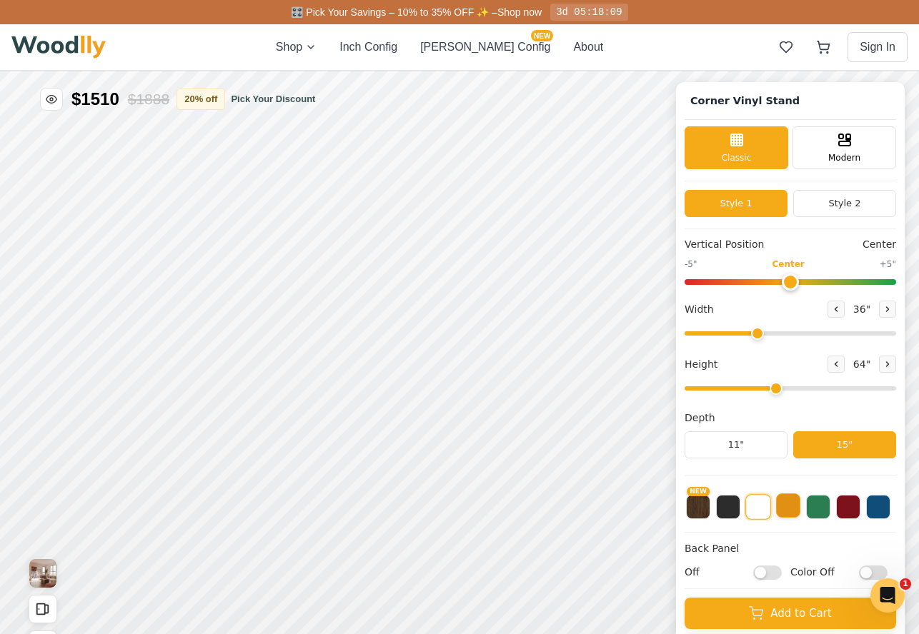
click at [647, 511] on button at bounding box center [788, 506] width 24 height 24
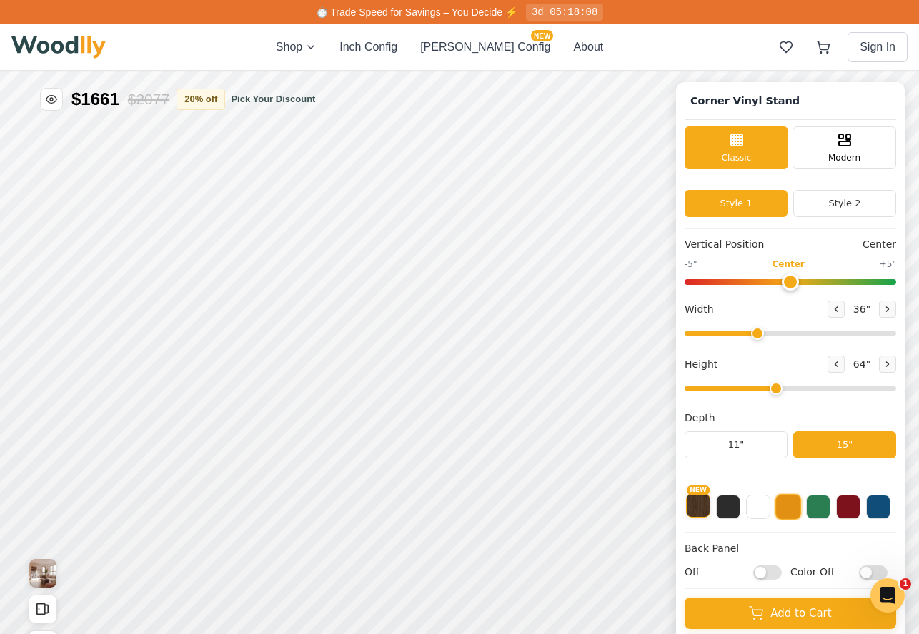
click at [647, 509] on button "NEW" at bounding box center [698, 506] width 24 height 24
click at [647, 509] on button at bounding box center [728, 506] width 24 height 24
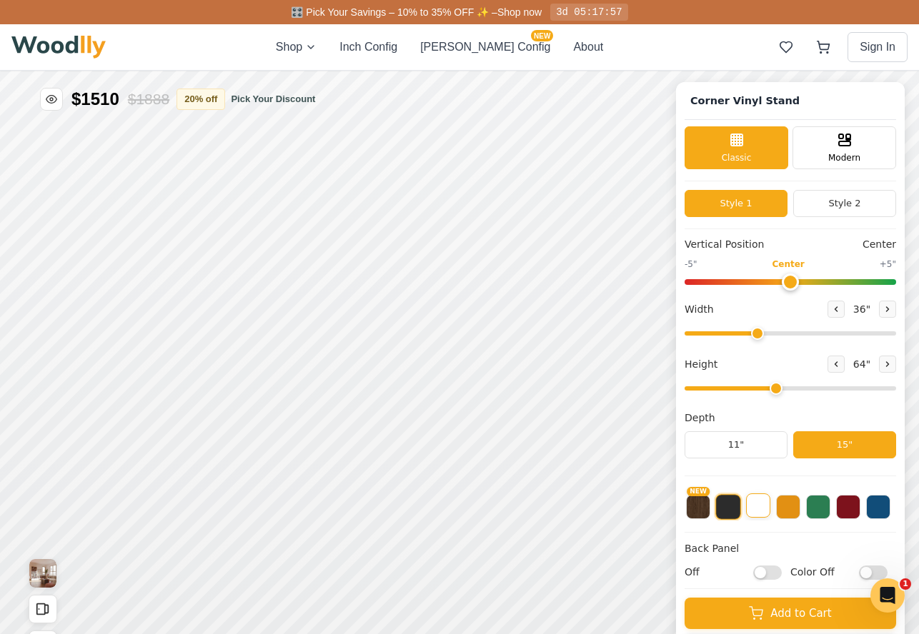
click at [647, 512] on button at bounding box center [758, 506] width 24 height 24
click at [90, 43] on img at bounding box center [58, 47] width 94 height 23
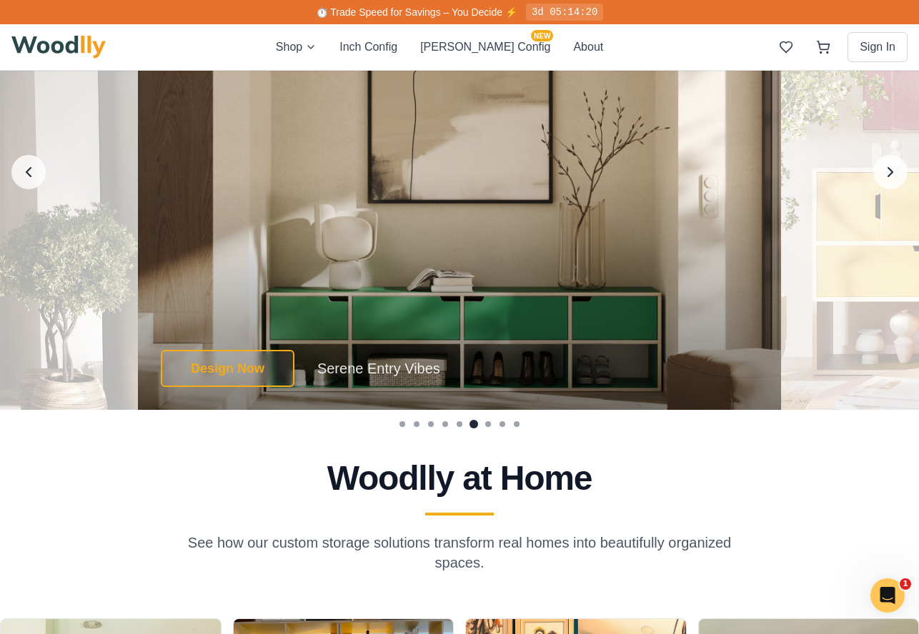
scroll to position [2513, 0]
